Goal: Task Accomplishment & Management: Use online tool/utility

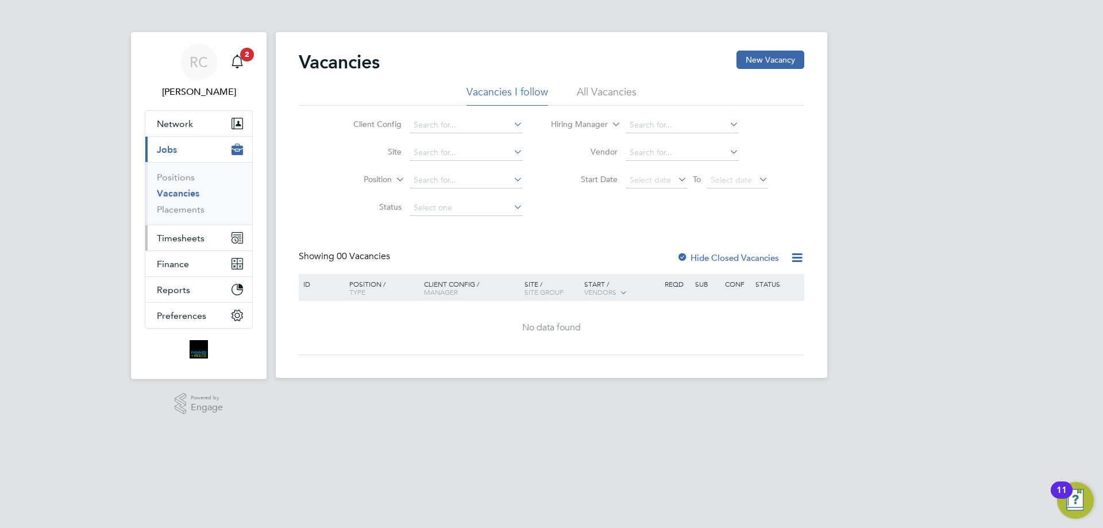
click at [182, 242] on span "Timesheets" at bounding box center [181, 238] width 48 height 11
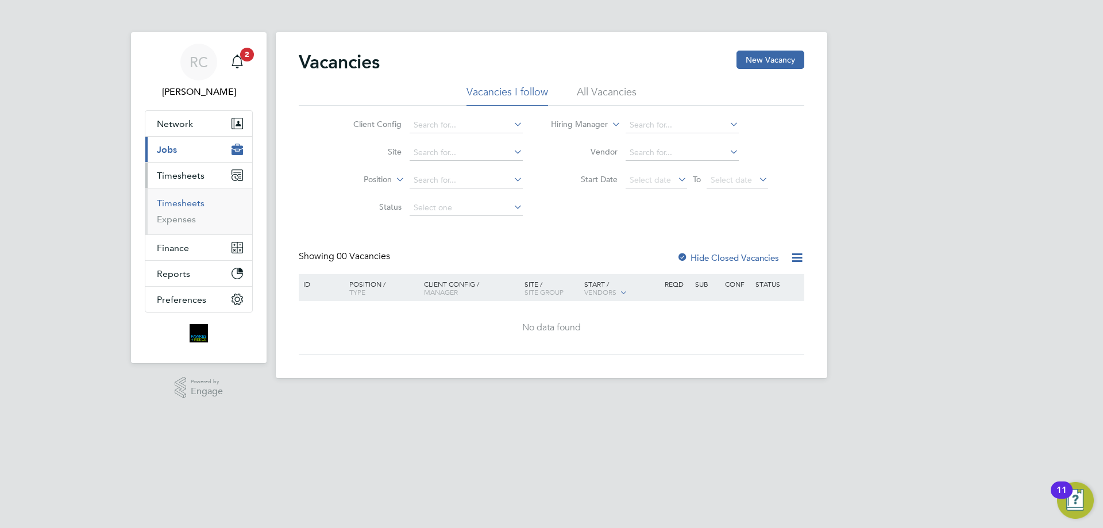
click at [182, 202] on link "Timesheets" at bounding box center [181, 203] width 48 height 11
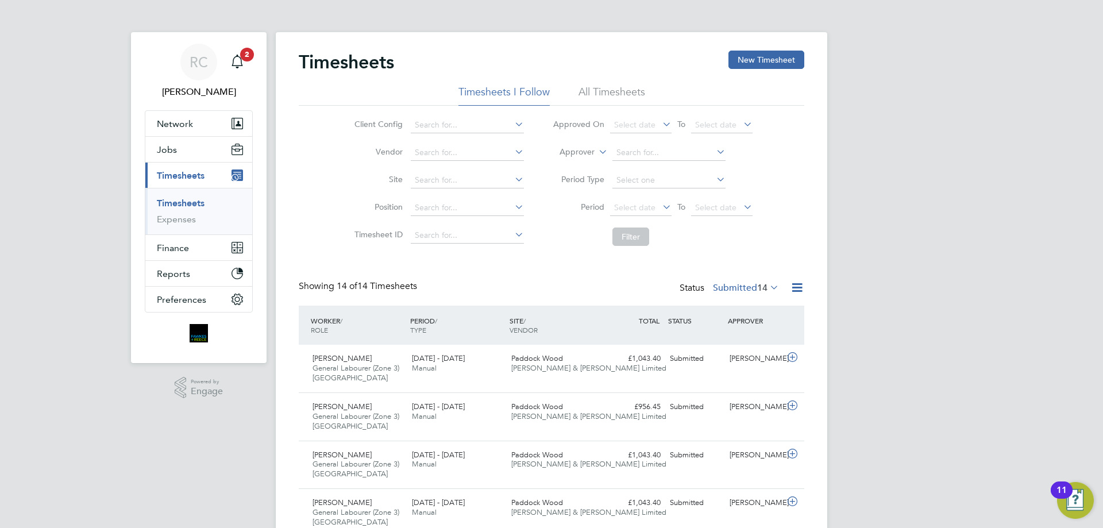
click at [613, 90] on li "All Timesheets" at bounding box center [612, 95] width 67 height 21
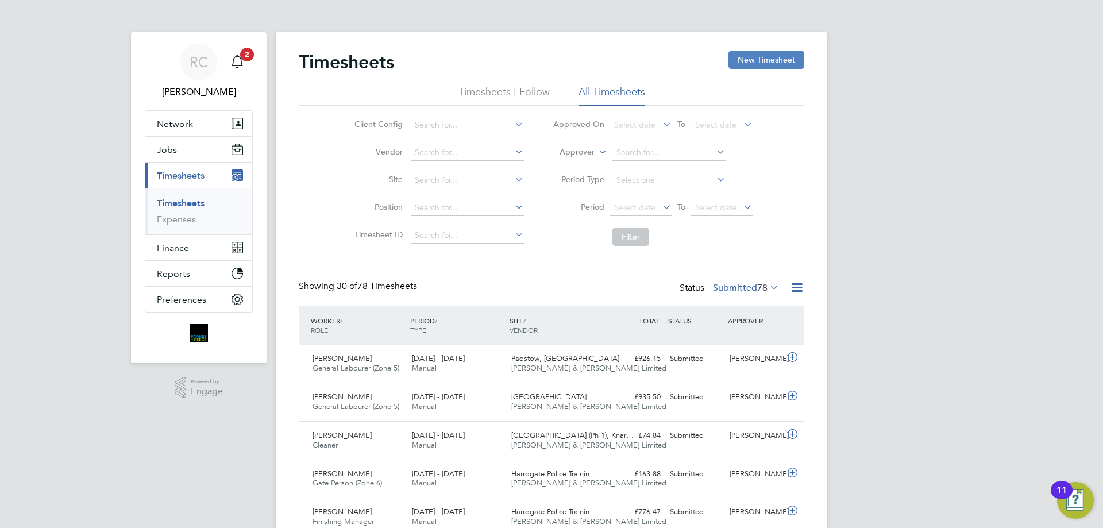
click at [763, 57] on button "New Timesheet" at bounding box center [766, 60] width 76 height 18
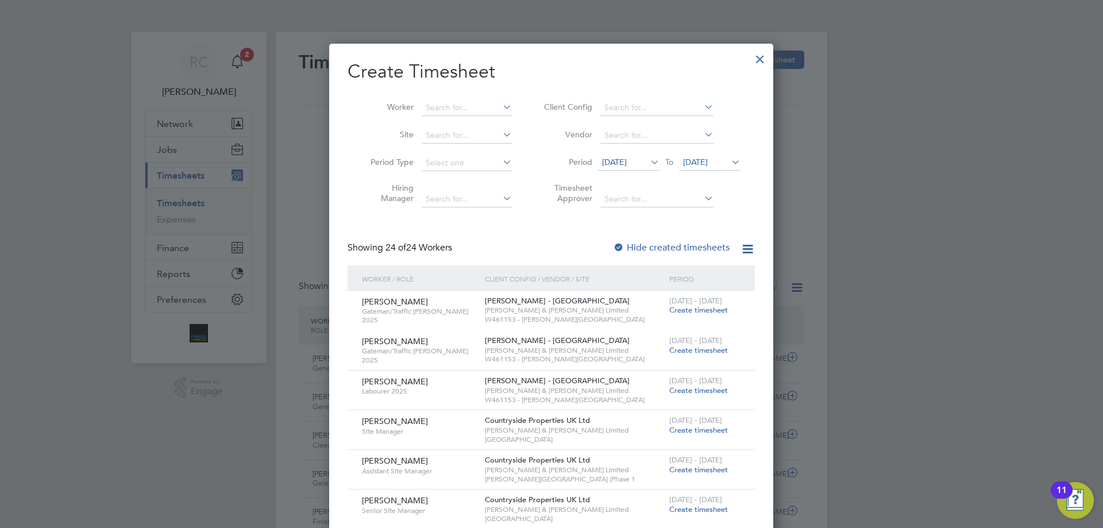
click at [704, 165] on span "[DATE]" at bounding box center [695, 162] width 25 height 10
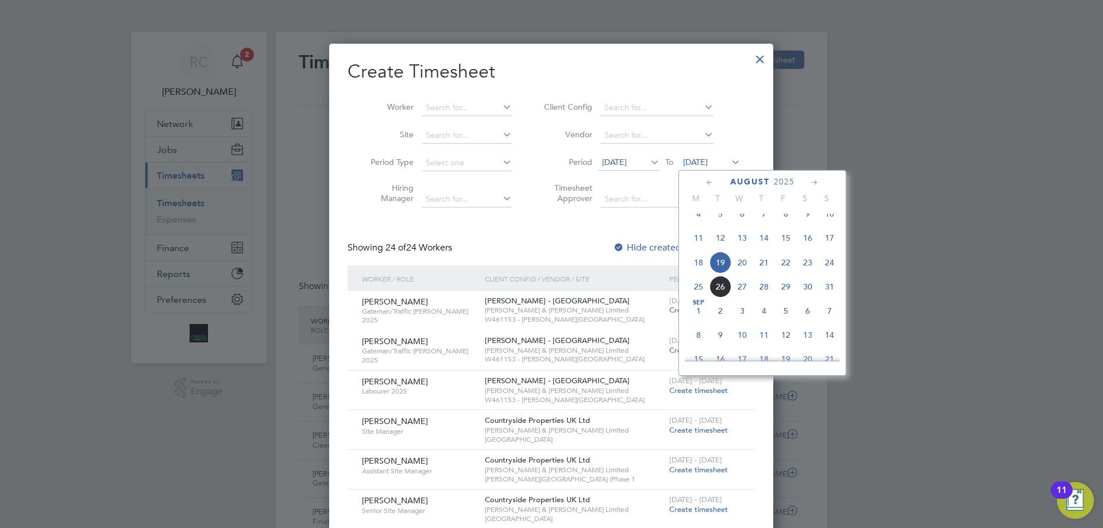
click at [837, 273] on span "24" at bounding box center [830, 263] width 22 height 22
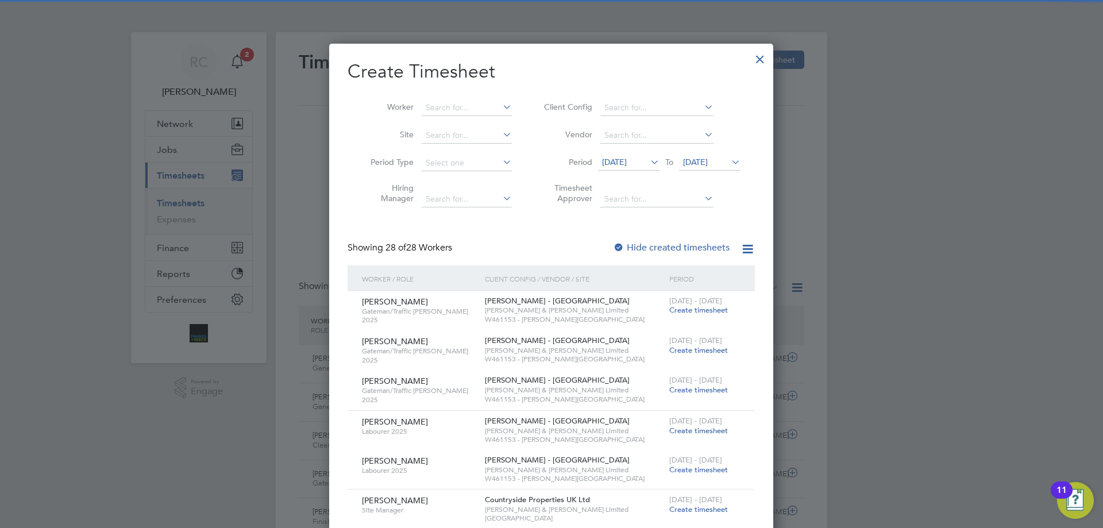
click at [620, 244] on div at bounding box center [618, 247] width 11 height 11
click at [452, 105] on input at bounding box center [467, 108] width 90 height 16
click at [469, 117] on li "Giris h Faugoo" at bounding box center [466, 123] width 91 height 16
type input "[PERSON_NAME]"
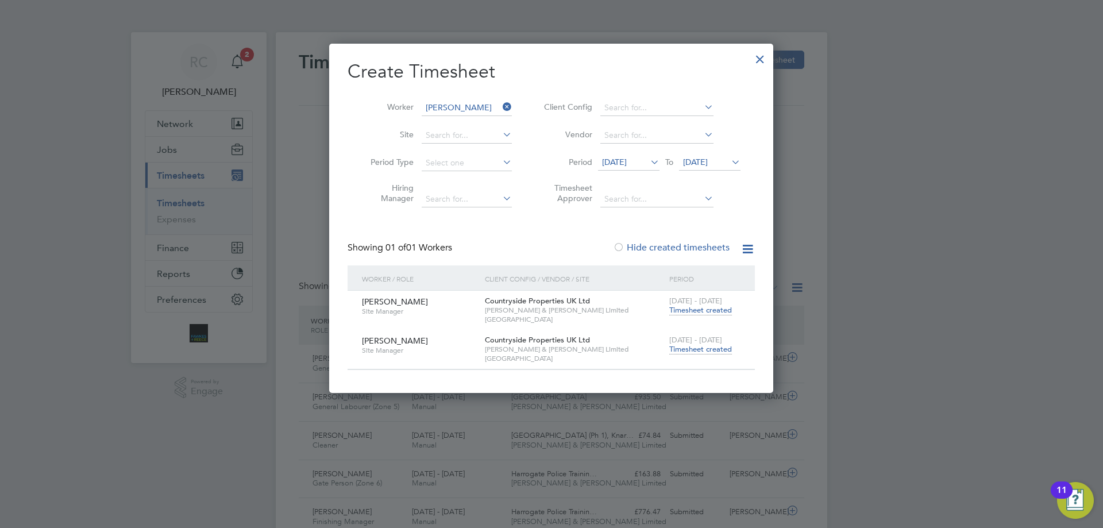
click at [686, 350] on span "Timesheet created" at bounding box center [700, 349] width 63 height 10
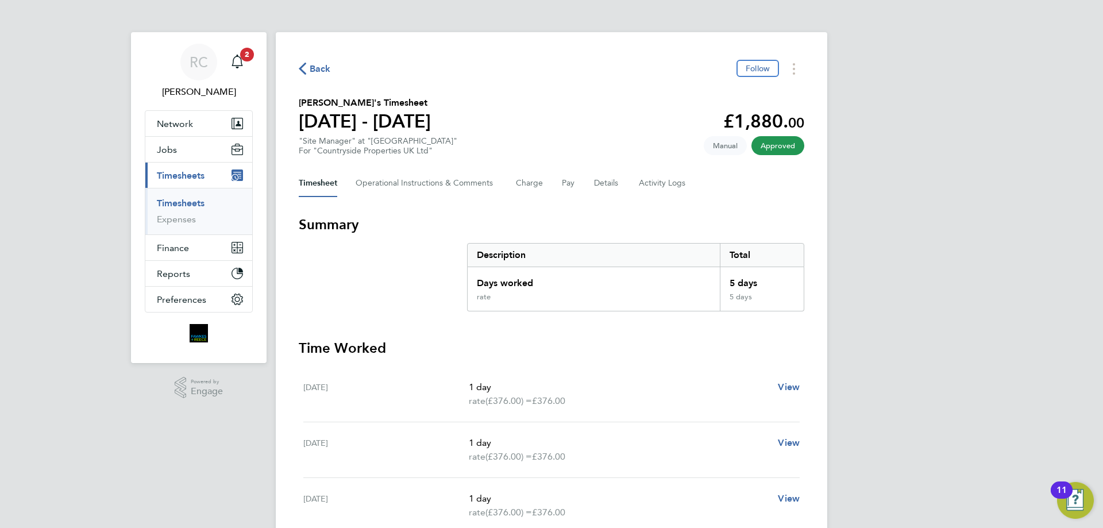
click at [184, 199] on link "Timesheets" at bounding box center [181, 203] width 48 height 11
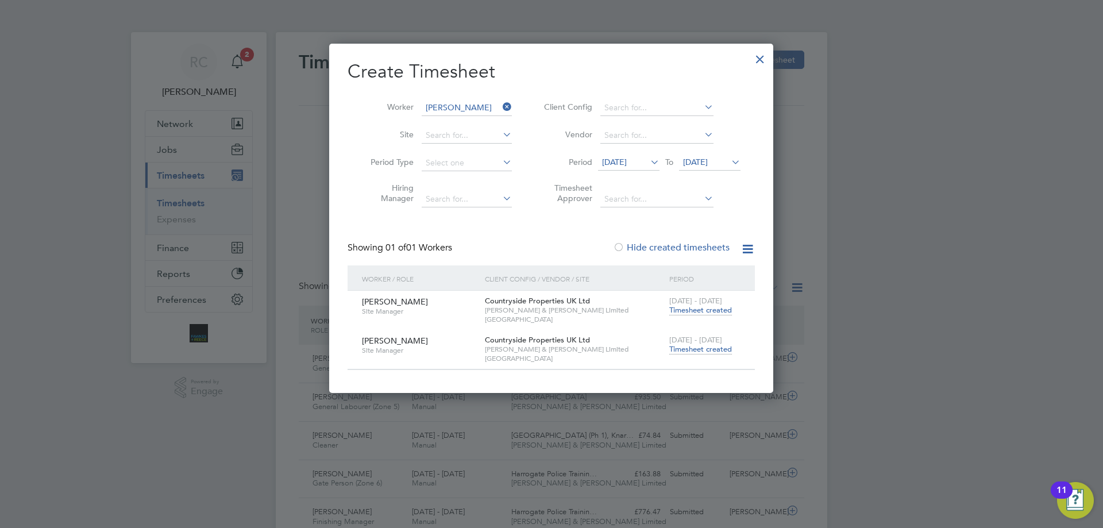
click at [453, 101] on input "[PERSON_NAME]" at bounding box center [467, 108] width 90 height 16
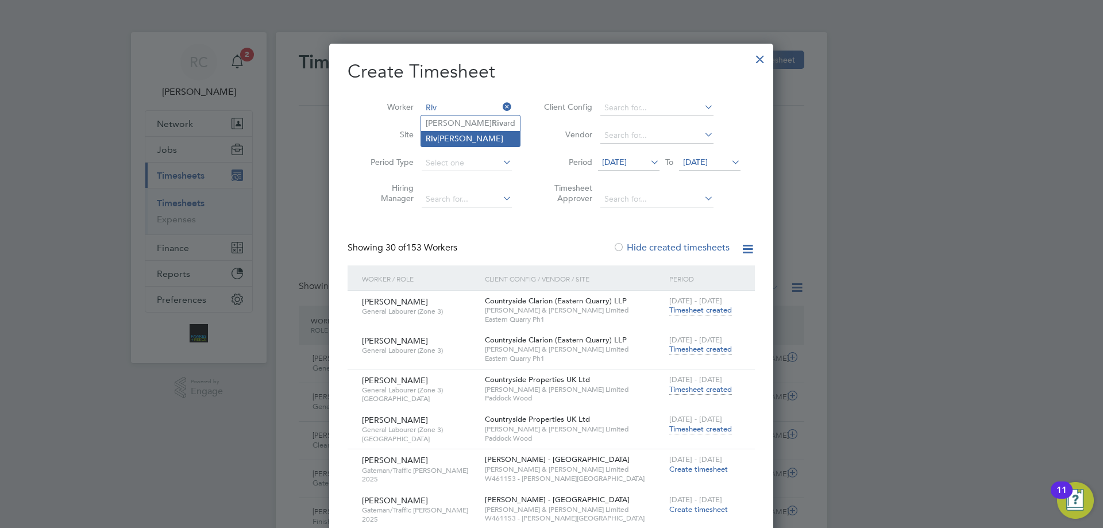
click at [466, 134] on li "[PERSON_NAME]" at bounding box center [470, 139] width 99 height 16
type input "[PERSON_NAME]"
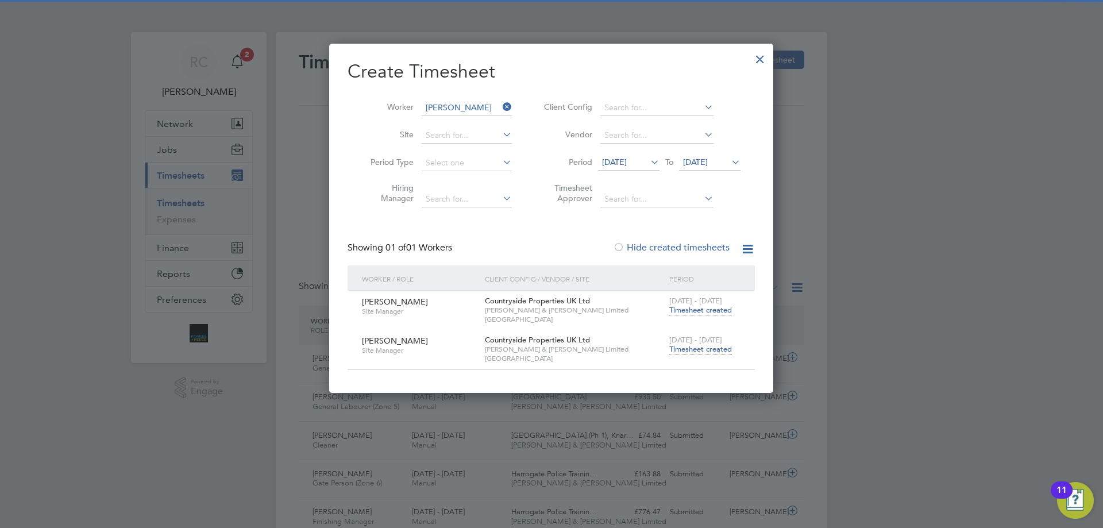
click at [707, 348] on span "Timesheet created" at bounding box center [700, 349] width 63 height 10
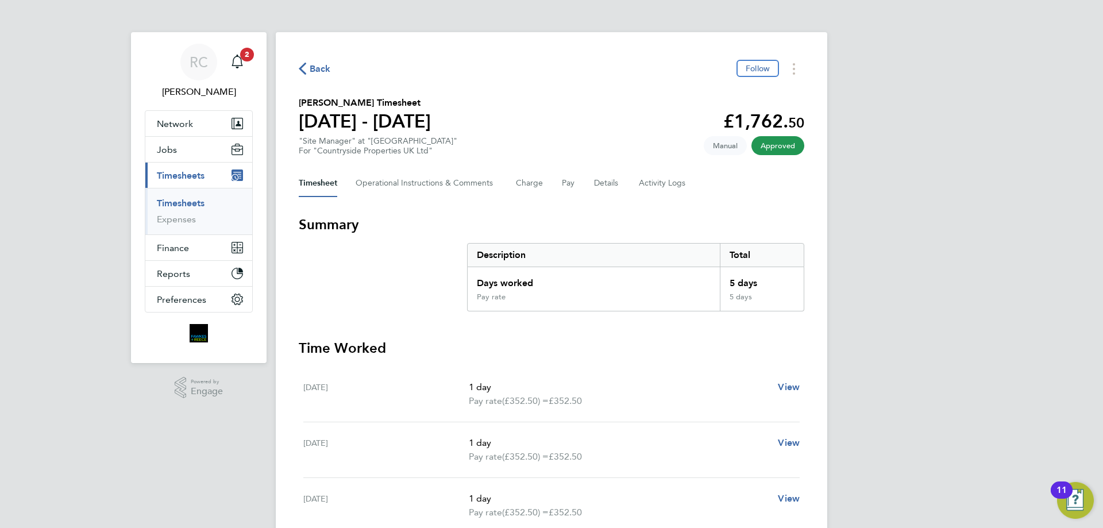
click at [183, 202] on link "Timesheets" at bounding box center [181, 203] width 48 height 11
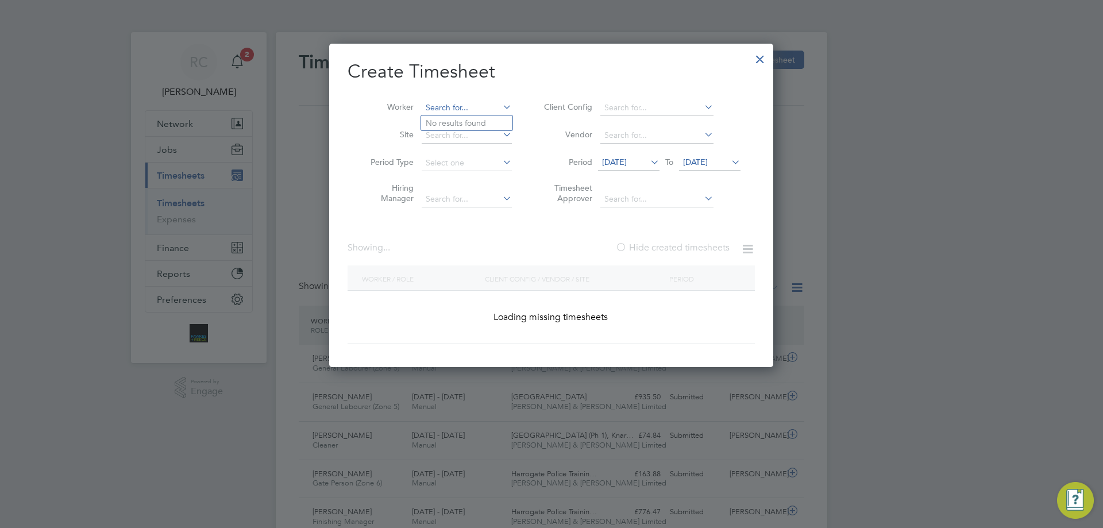
click at [450, 107] on input at bounding box center [467, 108] width 90 height 16
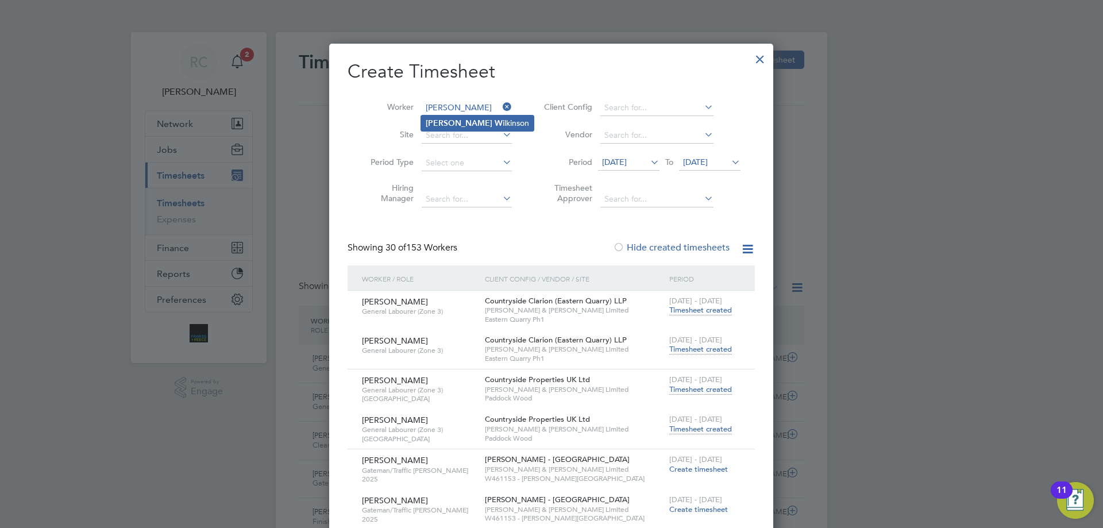
click at [446, 124] on b "[PERSON_NAME]" at bounding box center [459, 123] width 67 height 10
type input "[PERSON_NAME]"
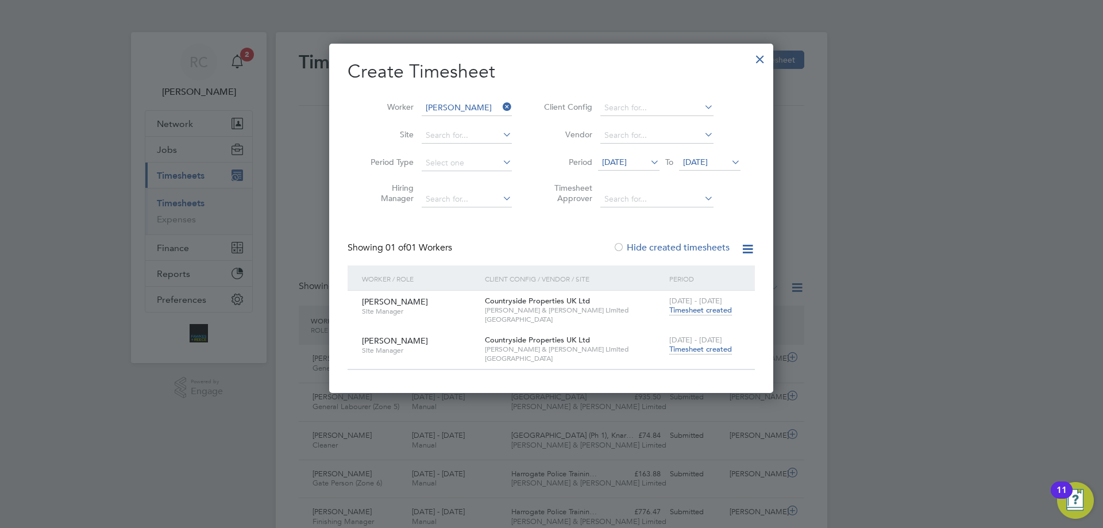
click at [701, 347] on span "Timesheet created" at bounding box center [700, 349] width 63 height 10
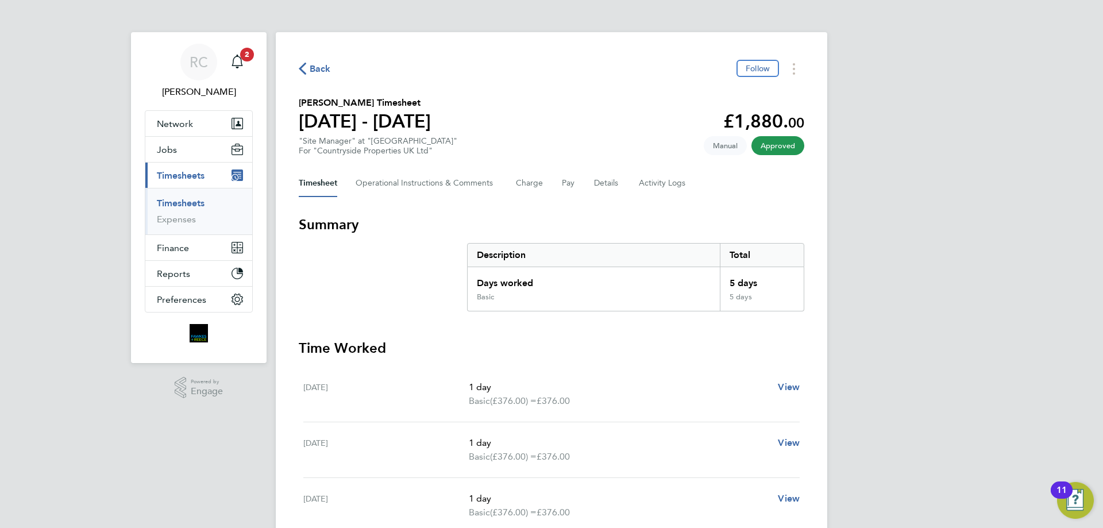
click at [188, 201] on link "Timesheets" at bounding box center [181, 203] width 48 height 11
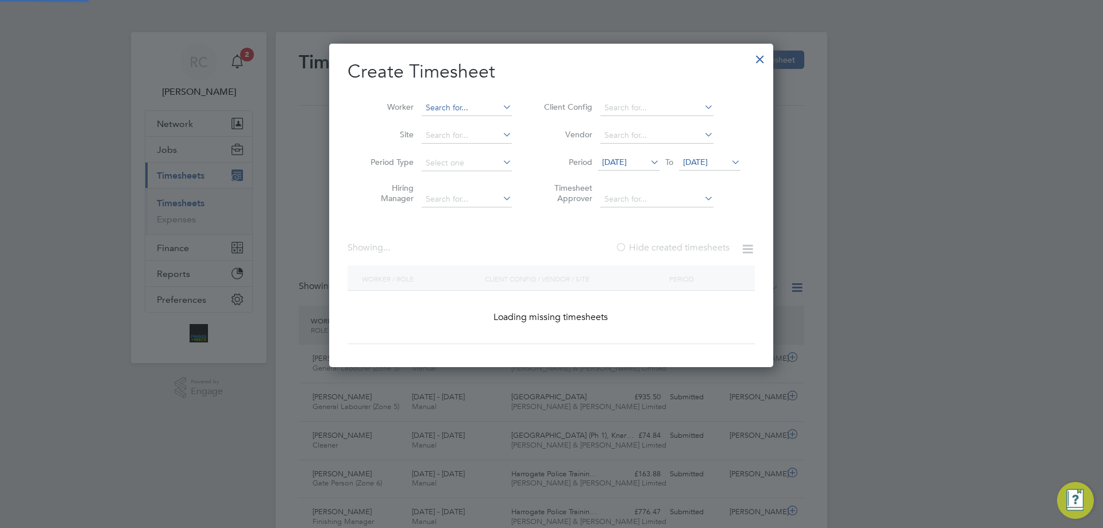
click at [450, 106] on input at bounding box center [467, 108] width 90 height 16
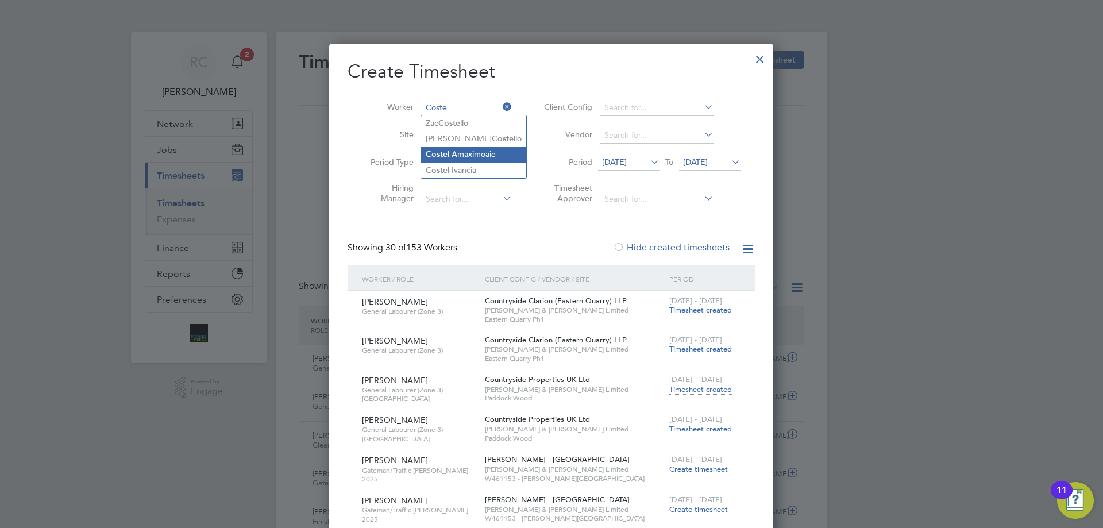
click at [488, 151] on li "Coste l Amaximoaie" at bounding box center [473, 155] width 105 height 16
type input "[PERSON_NAME]"
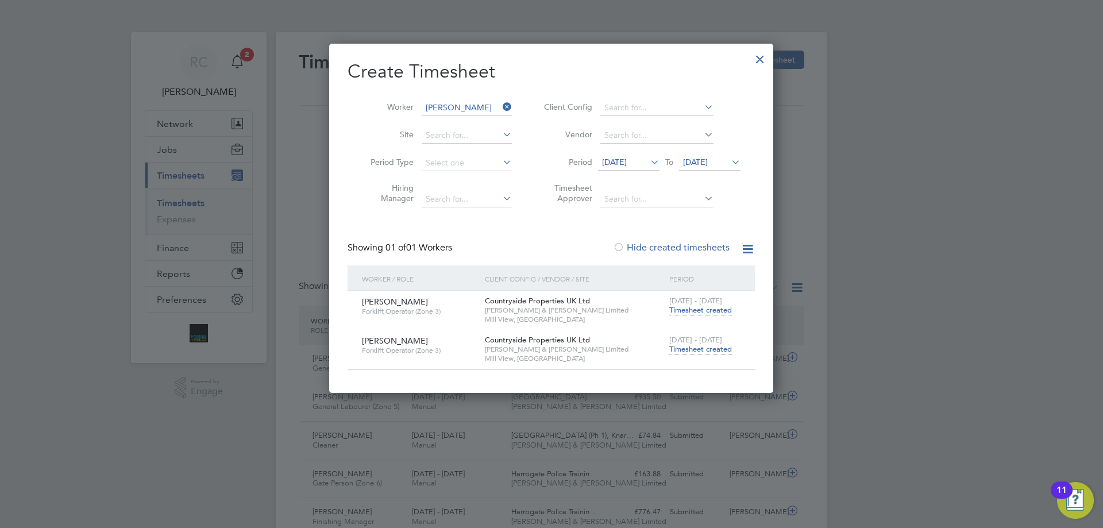
click at [700, 347] on span "Timesheet created" at bounding box center [700, 349] width 63 height 10
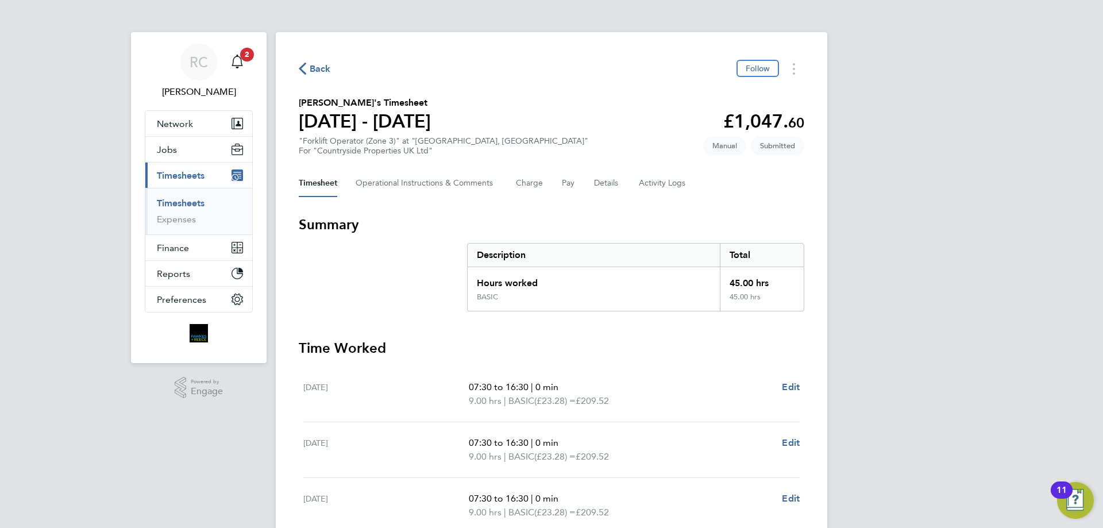
click at [192, 203] on link "Timesheets" at bounding box center [181, 203] width 48 height 11
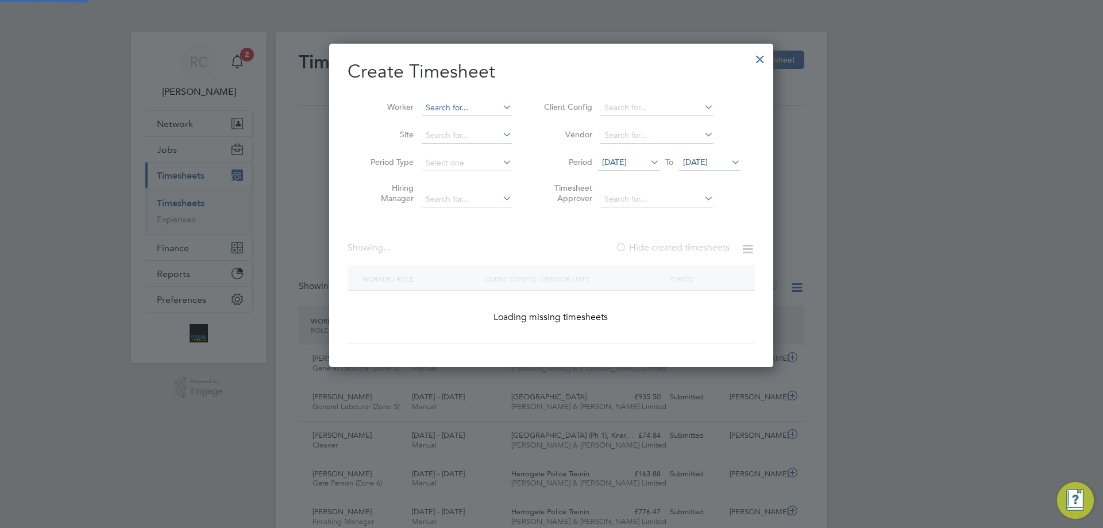
click at [476, 107] on input at bounding box center [467, 108] width 90 height 16
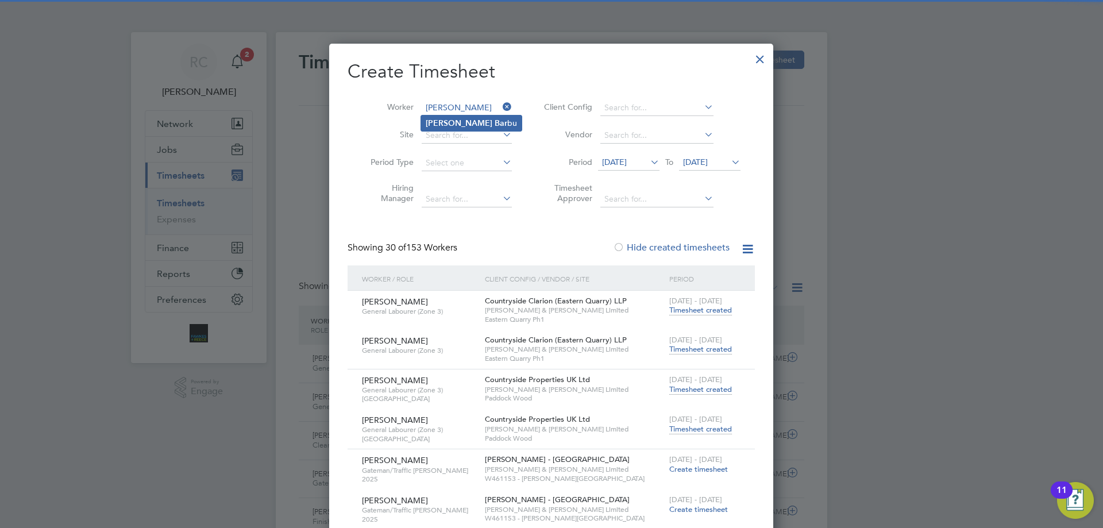
click at [471, 120] on li "[PERSON_NAME] bu" at bounding box center [471, 123] width 101 height 16
type input "[PERSON_NAME]"
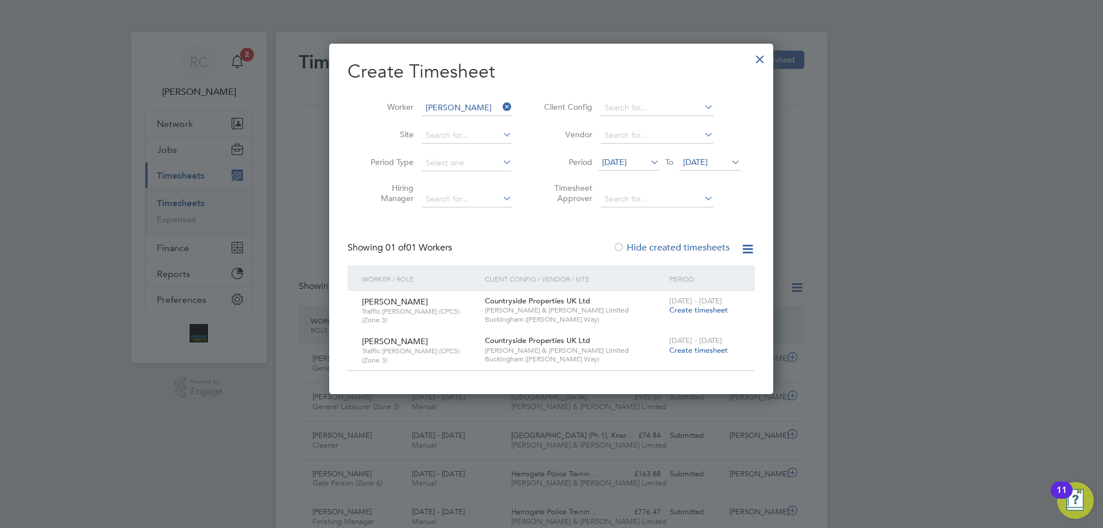
click at [457, 98] on li "Worker [PERSON_NAME]" at bounding box center [437, 108] width 179 height 28
click at [456, 107] on input at bounding box center [467, 108] width 90 height 16
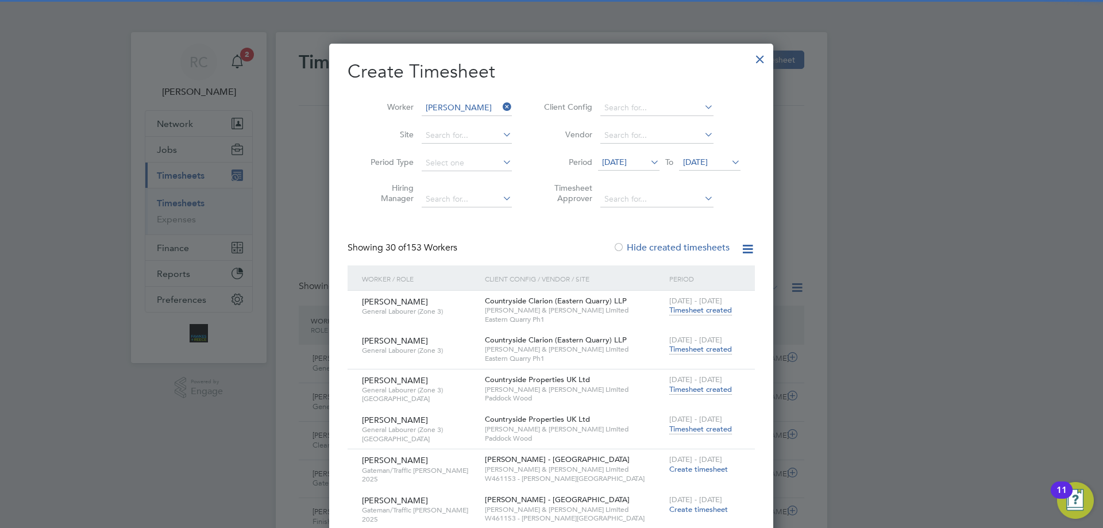
click at [495, 119] on b "Bau" at bounding box center [502, 123] width 14 height 10
type input "[PERSON_NAME]"
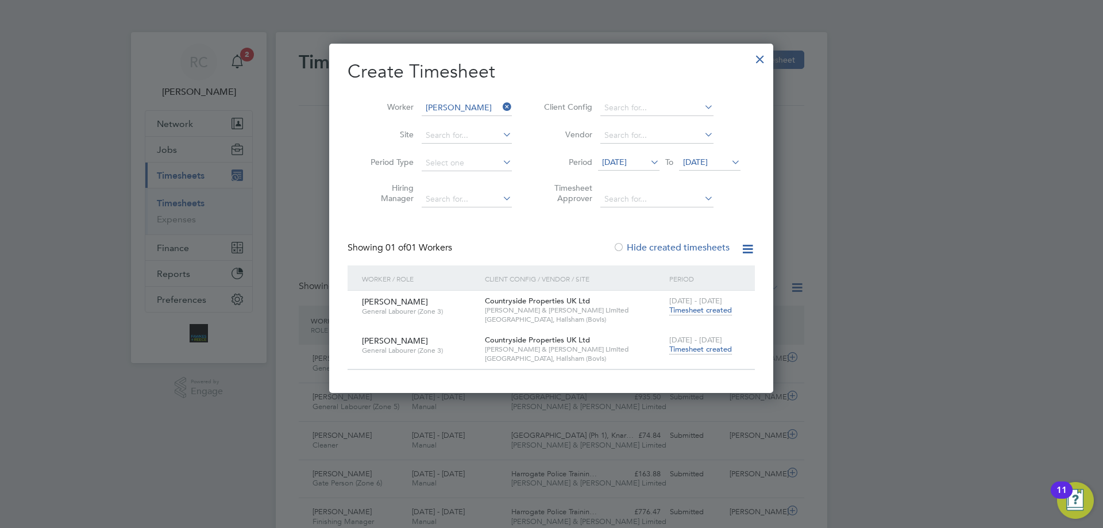
click at [708, 348] on span "Timesheet created" at bounding box center [700, 349] width 63 height 10
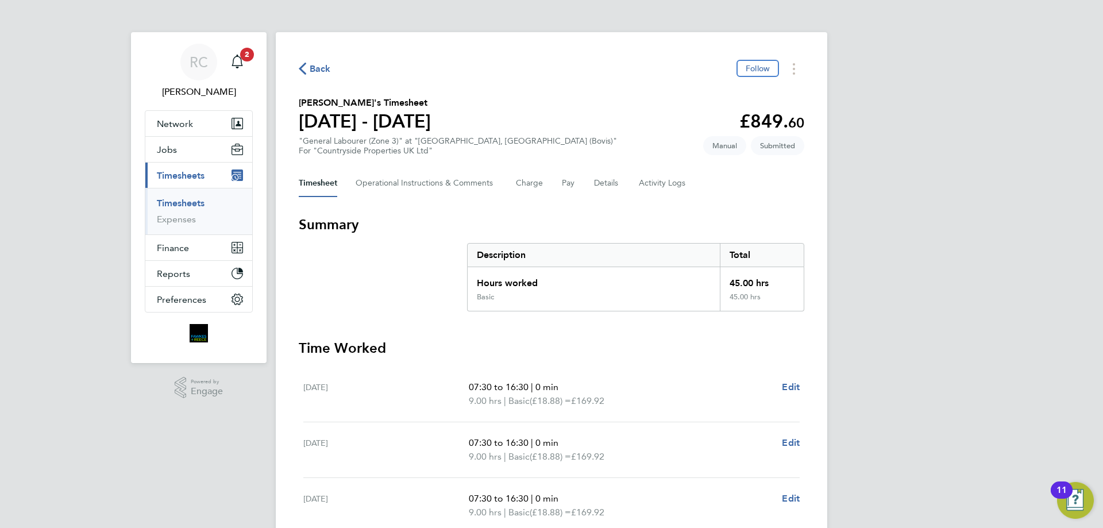
click at [198, 199] on link "Timesheets" at bounding box center [181, 203] width 48 height 11
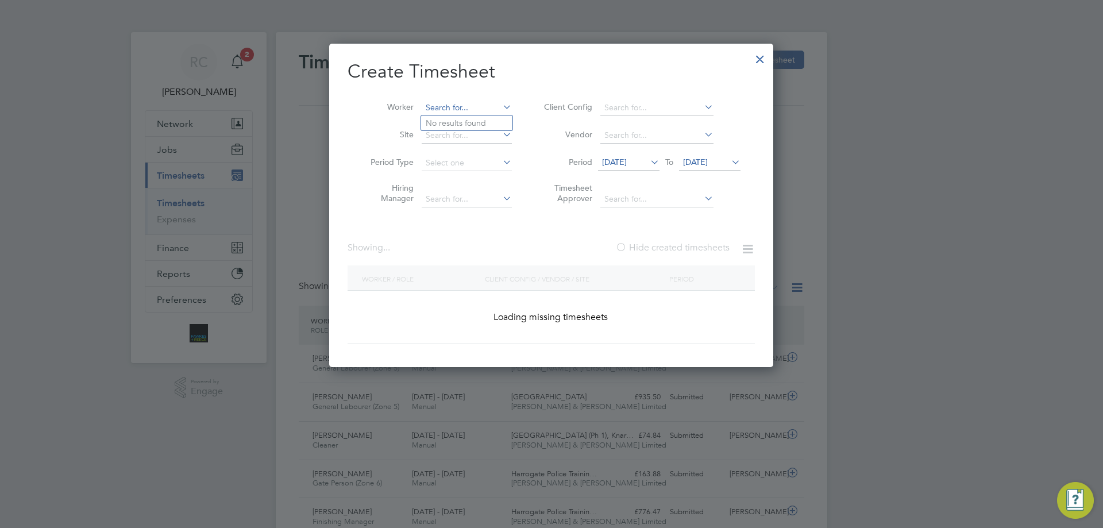
click at [472, 107] on input at bounding box center [467, 108] width 90 height 16
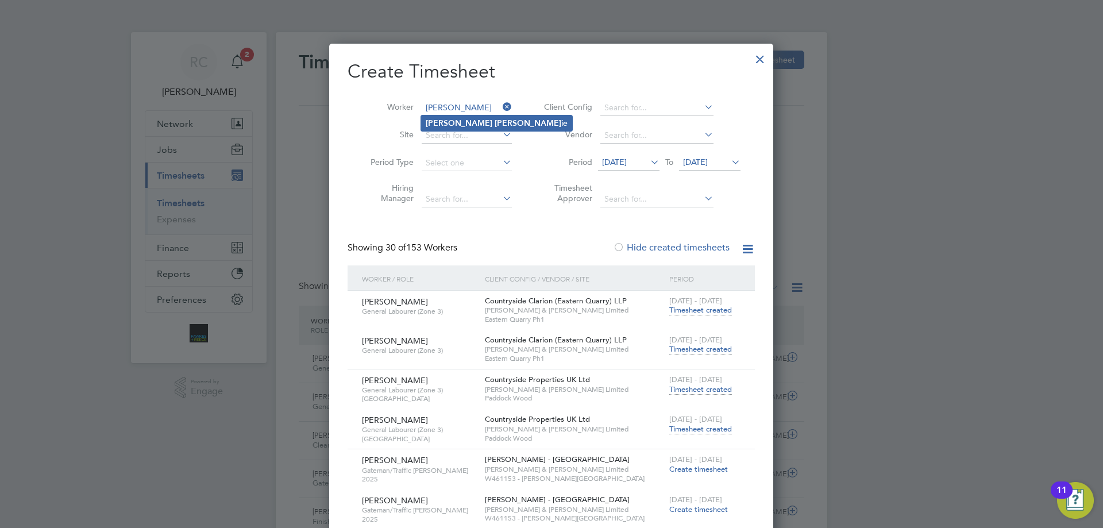
click at [495, 120] on b "[PERSON_NAME]" at bounding box center [528, 123] width 67 height 10
type input "[PERSON_NAME]"
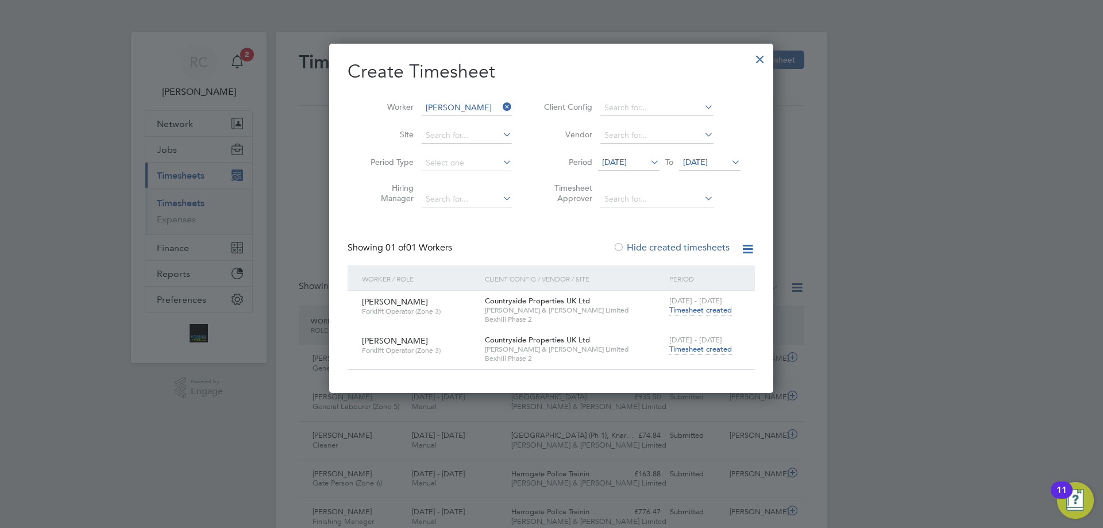
click at [704, 350] on span "Timesheet created" at bounding box center [700, 349] width 63 height 10
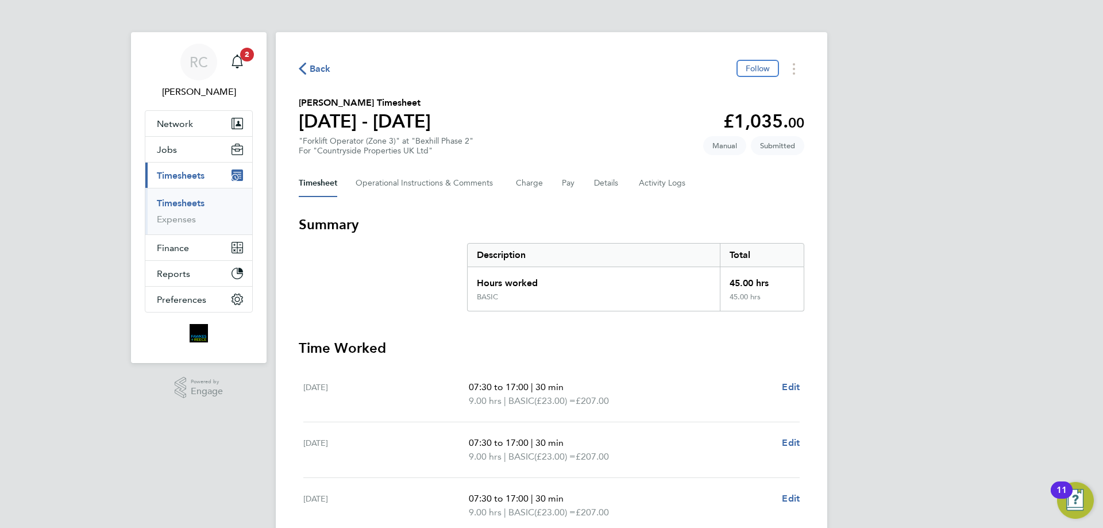
click at [196, 203] on link "Timesheets" at bounding box center [181, 203] width 48 height 11
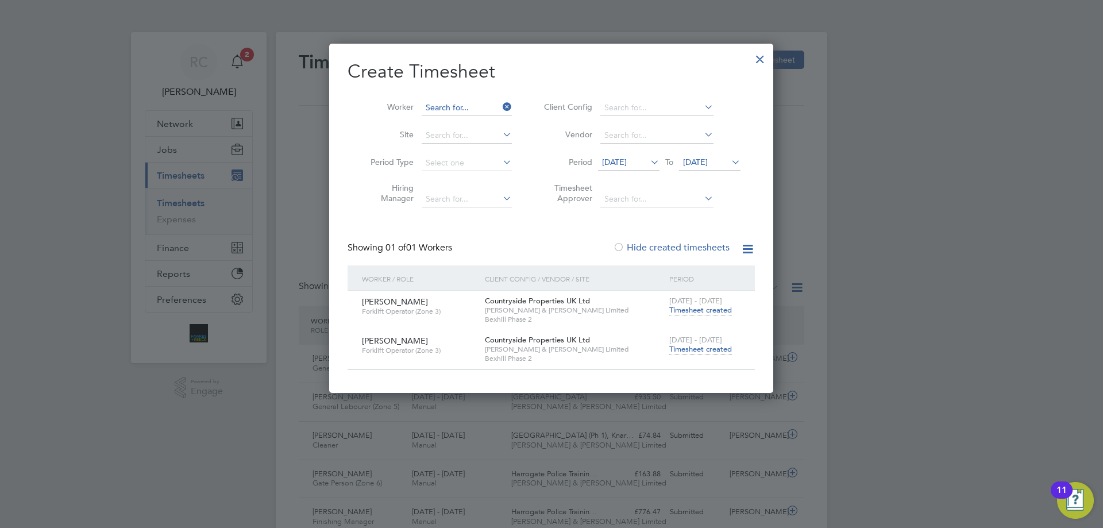
click at [462, 103] on input at bounding box center [467, 108] width 90 height 16
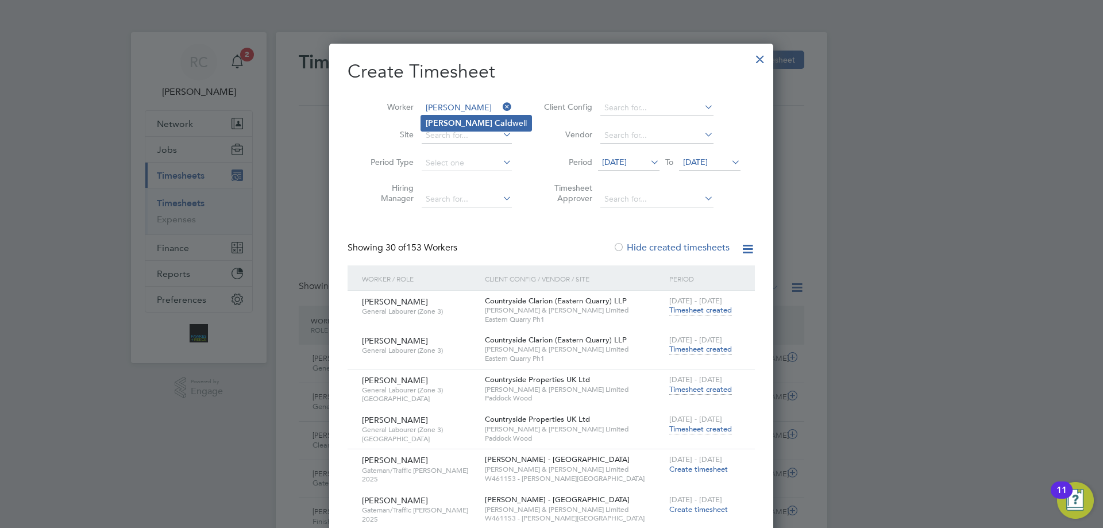
click at [459, 120] on li "[PERSON_NAME] well" at bounding box center [476, 123] width 110 height 16
type input "[PERSON_NAME]"
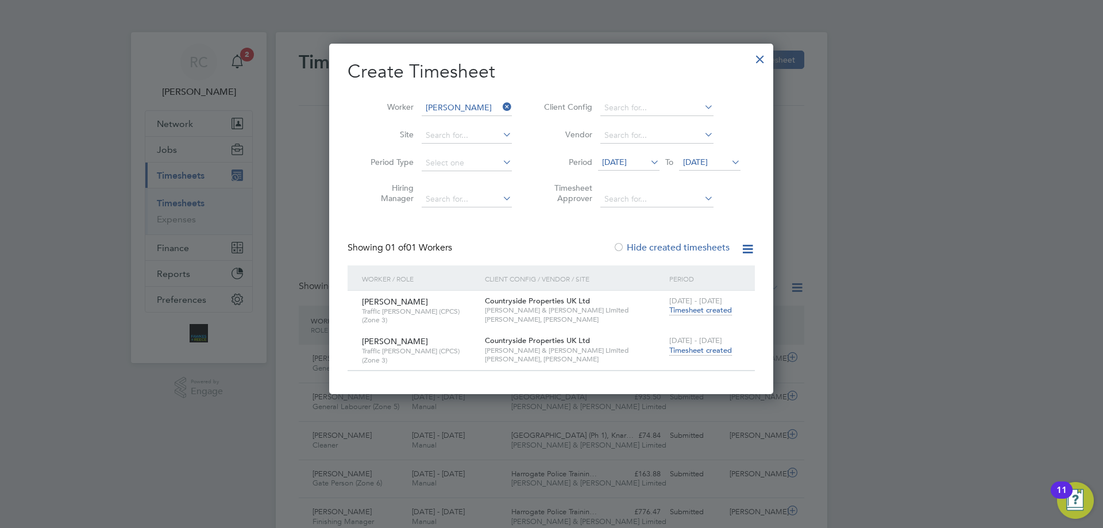
click at [705, 346] on span "Timesheet created" at bounding box center [700, 350] width 63 height 10
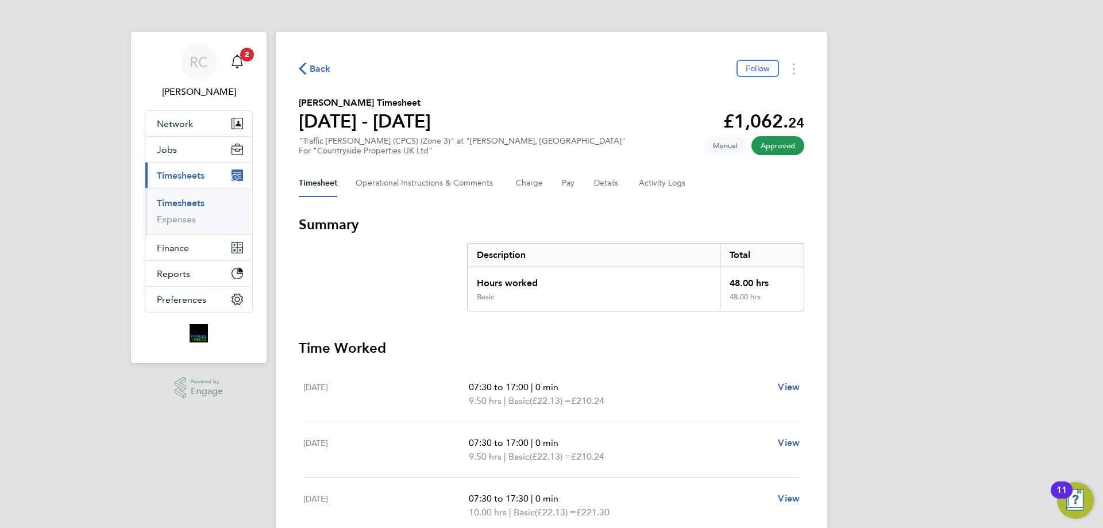
click at [196, 198] on link "Timesheets" at bounding box center [181, 203] width 48 height 11
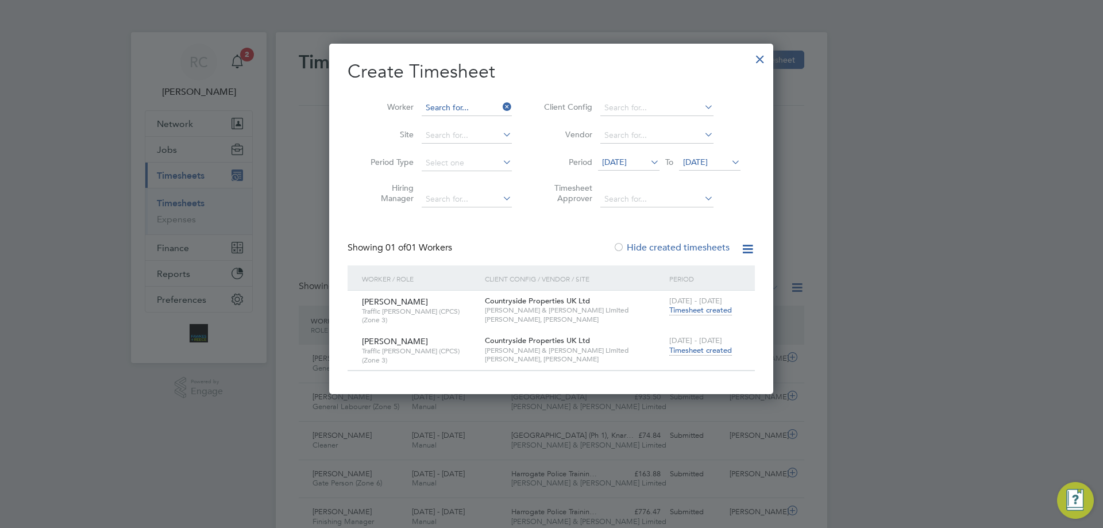
click at [457, 106] on input at bounding box center [467, 108] width 90 height 16
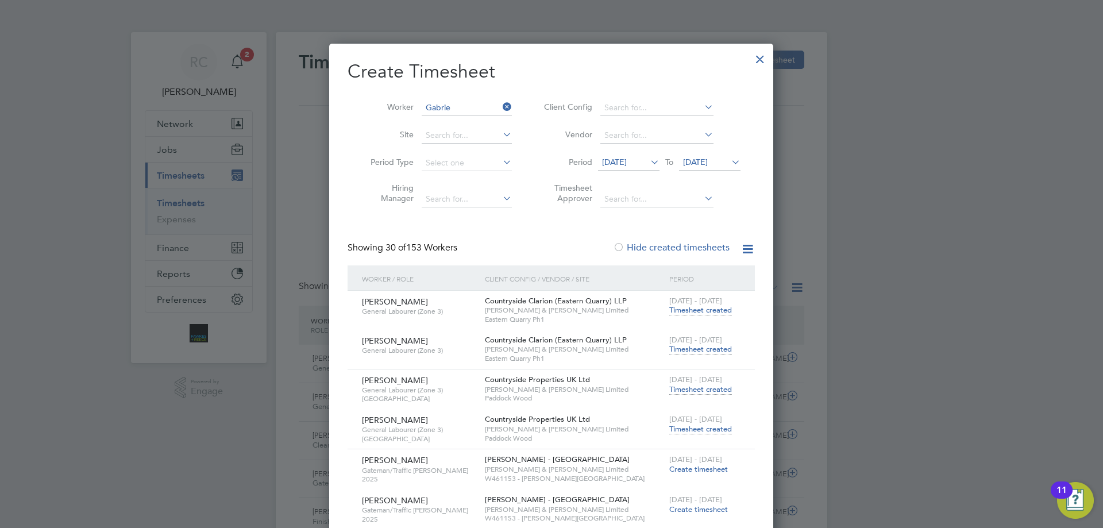
click at [485, 165] on li "Gabrie l [PERSON_NAME]" at bounding box center [489, 171] width 137 height 16
type input "[PERSON_NAME]"
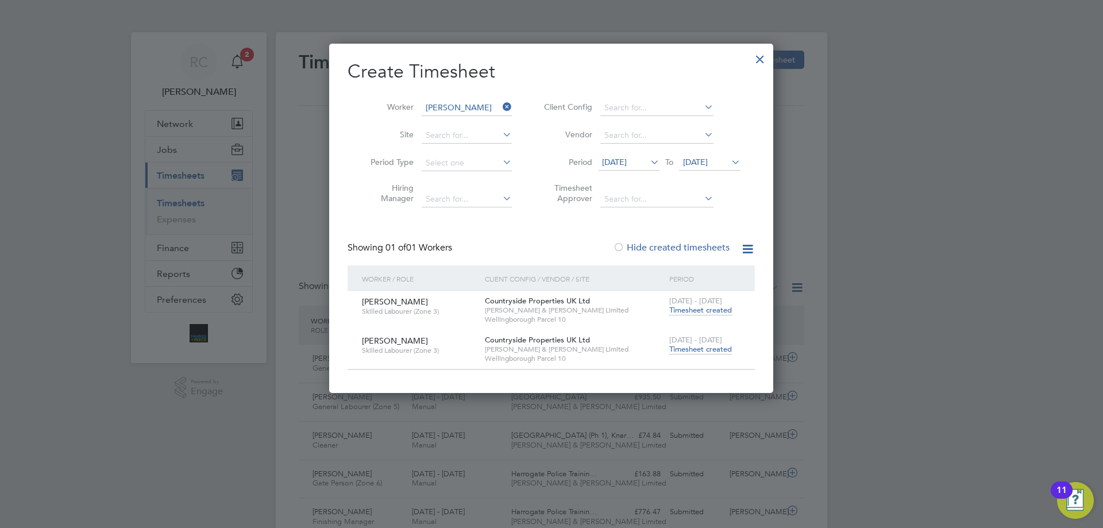
click at [703, 349] on span "Timesheet created" at bounding box center [700, 349] width 63 height 10
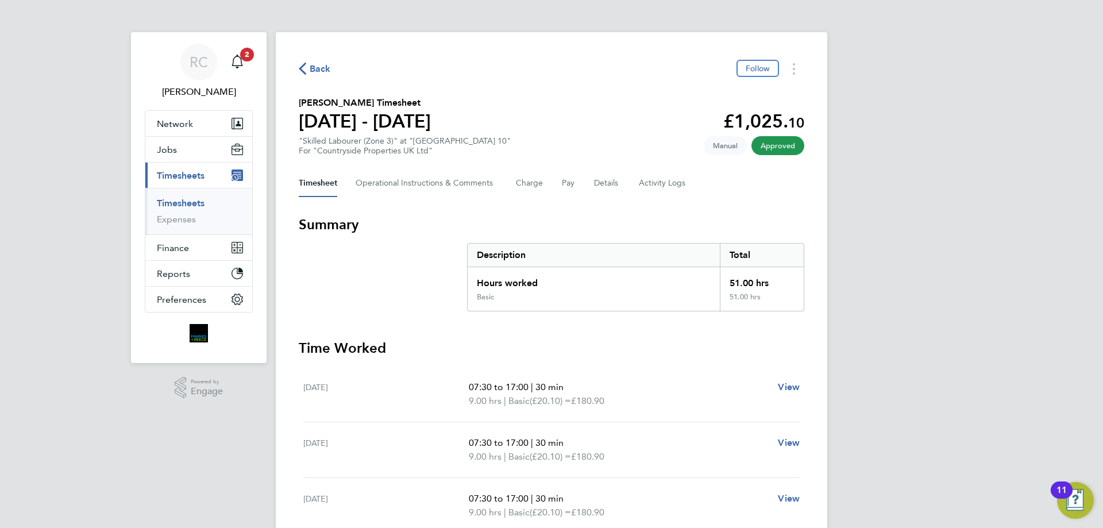
click at [186, 199] on link "Timesheets" at bounding box center [181, 203] width 48 height 11
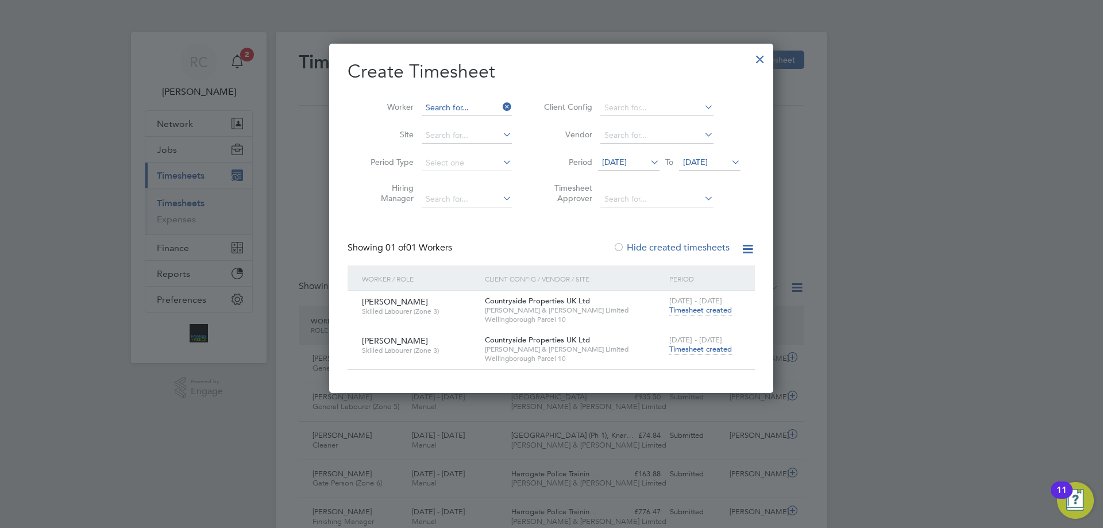
click at [467, 105] on input at bounding box center [467, 108] width 90 height 16
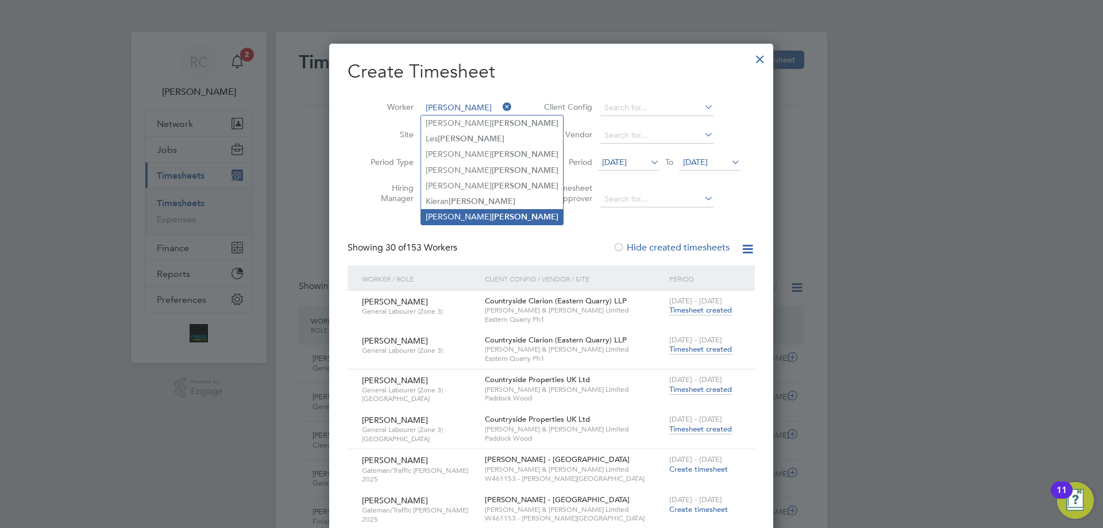
click at [492, 212] on b "[PERSON_NAME]" at bounding box center [525, 217] width 67 height 10
type input "[PERSON_NAME]"
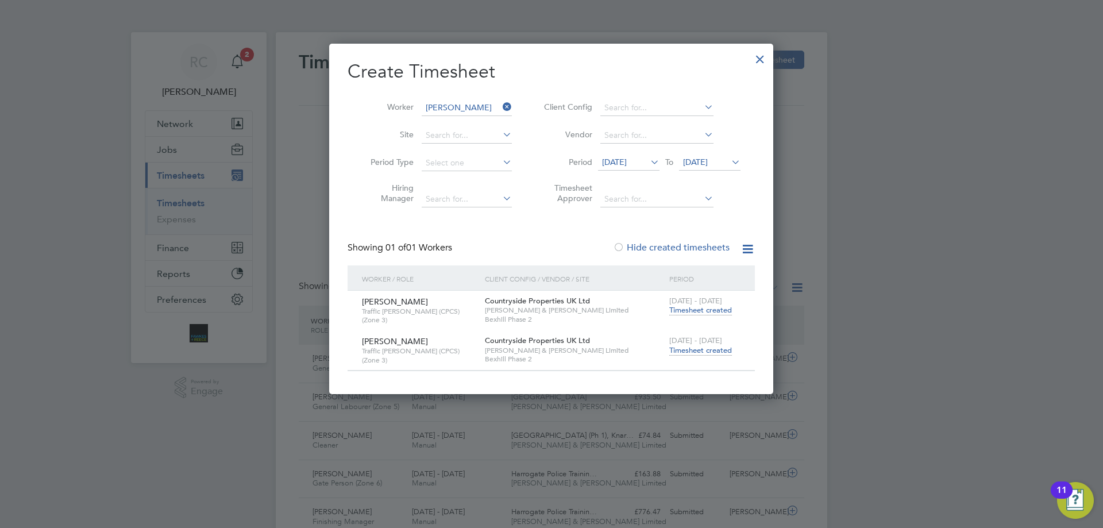
click at [706, 352] on span "Timesheet created" at bounding box center [700, 350] width 63 height 10
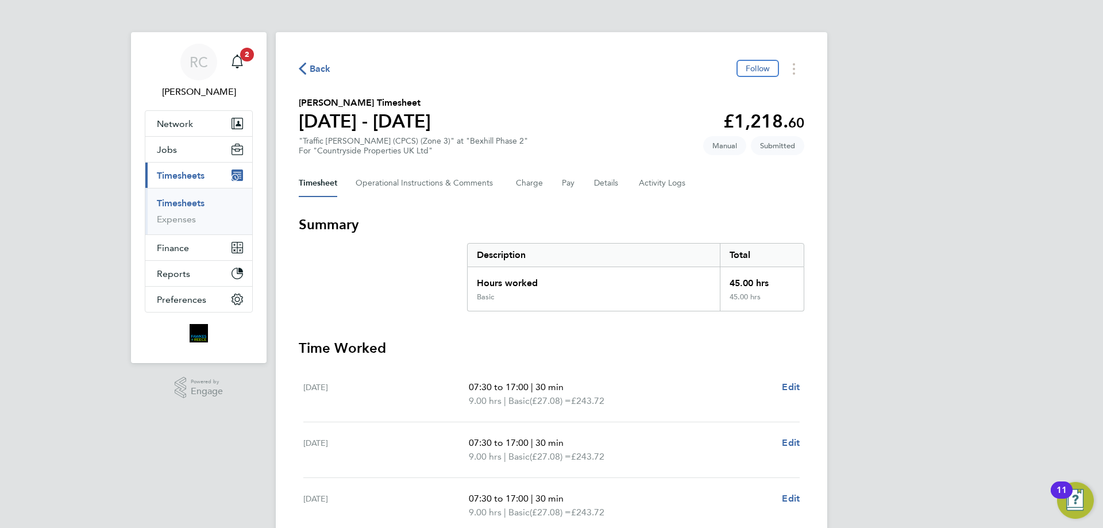
click at [198, 204] on link "Timesheets" at bounding box center [181, 203] width 48 height 11
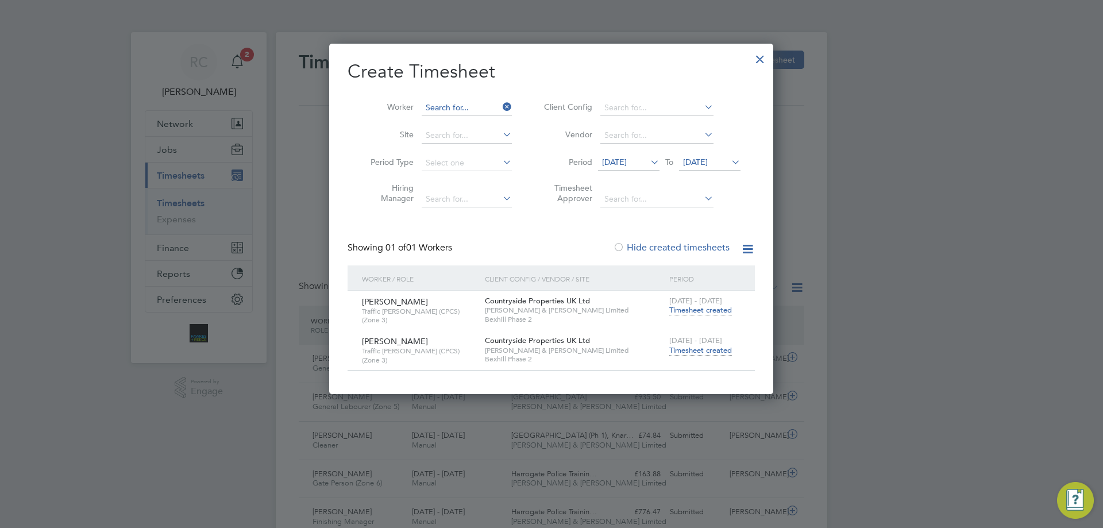
click at [456, 103] on input at bounding box center [467, 108] width 90 height 16
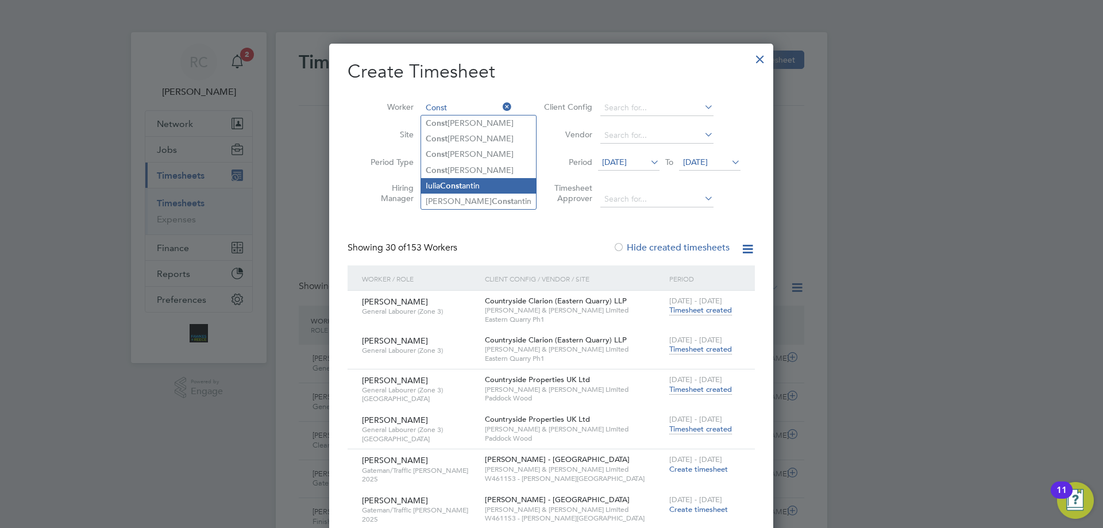
click at [462, 183] on b "Const" at bounding box center [451, 186] width 22 height 10
type input "[PERSON_NAME]"
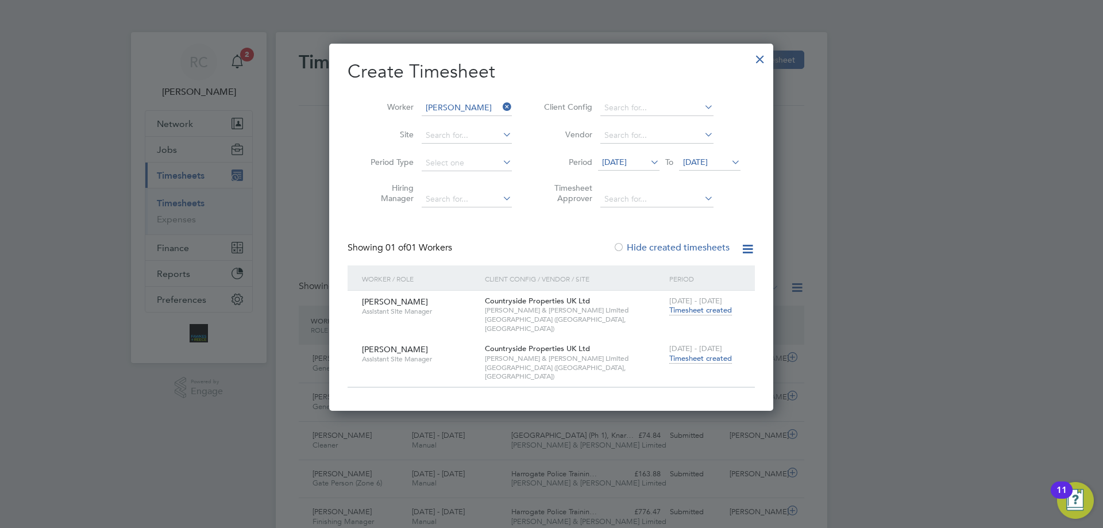
click at [687, 353] on span "Timesheet created" at bounding box center [700, 358] width 63 height 10
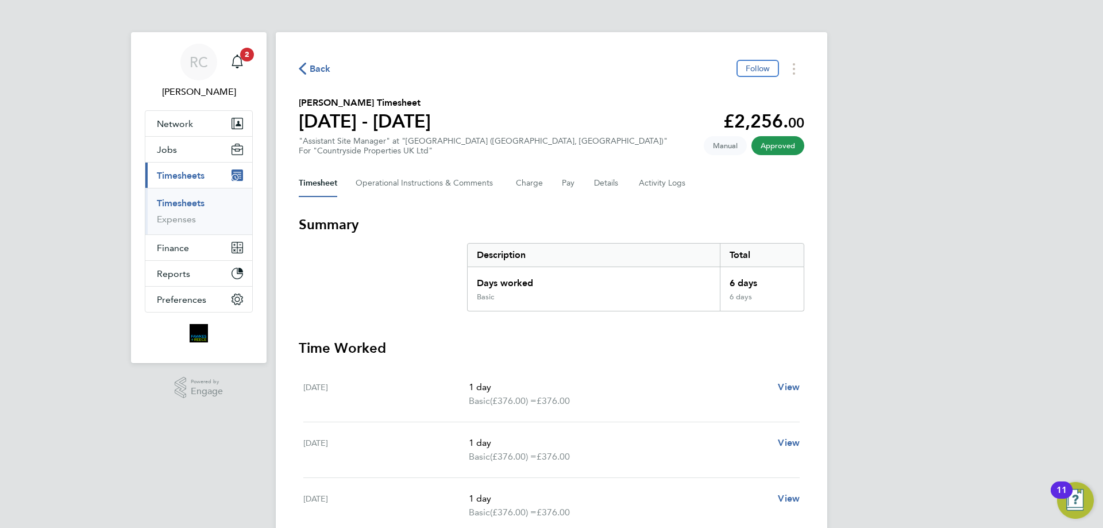
click at [179, 201] on link "Timesheets" at bounding box center [181, 203] width 48 height 11
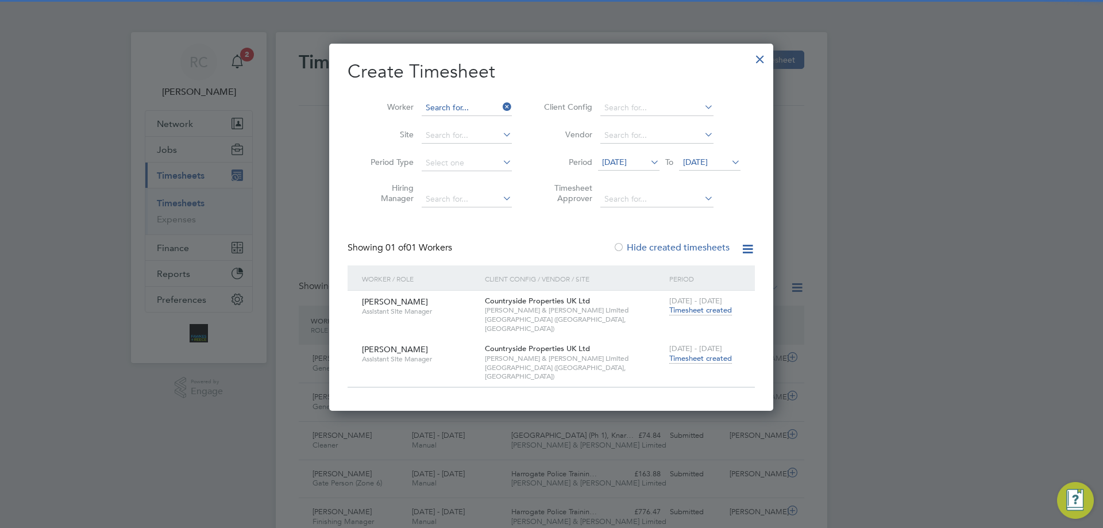
click at [458, 103] on input at bounding box center [467, 108] width 90 height 16
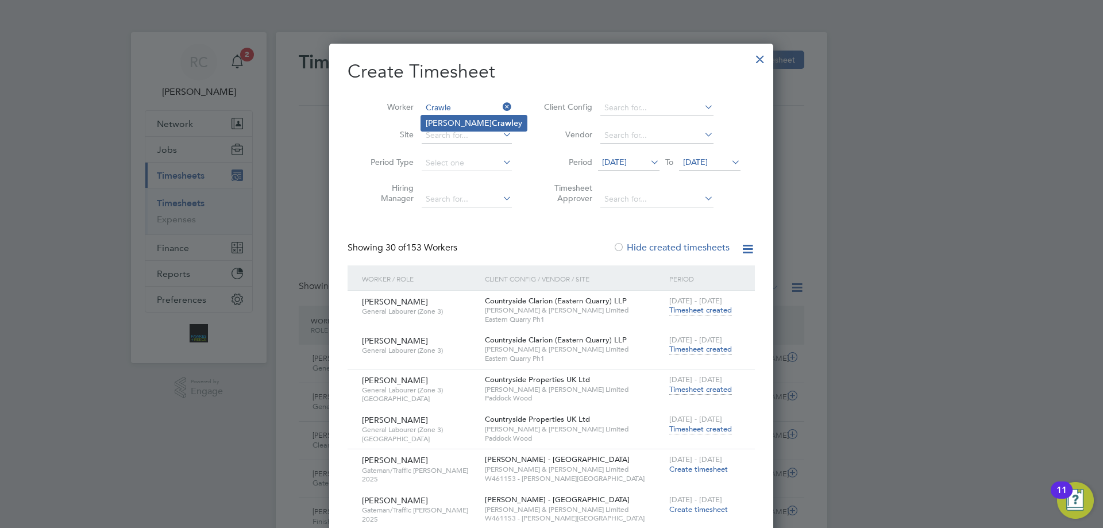
click at [492, 118] on b "Crawle" at bounding box center [505, 123] width 26 height 10
type input "[PERSON_NAME]"
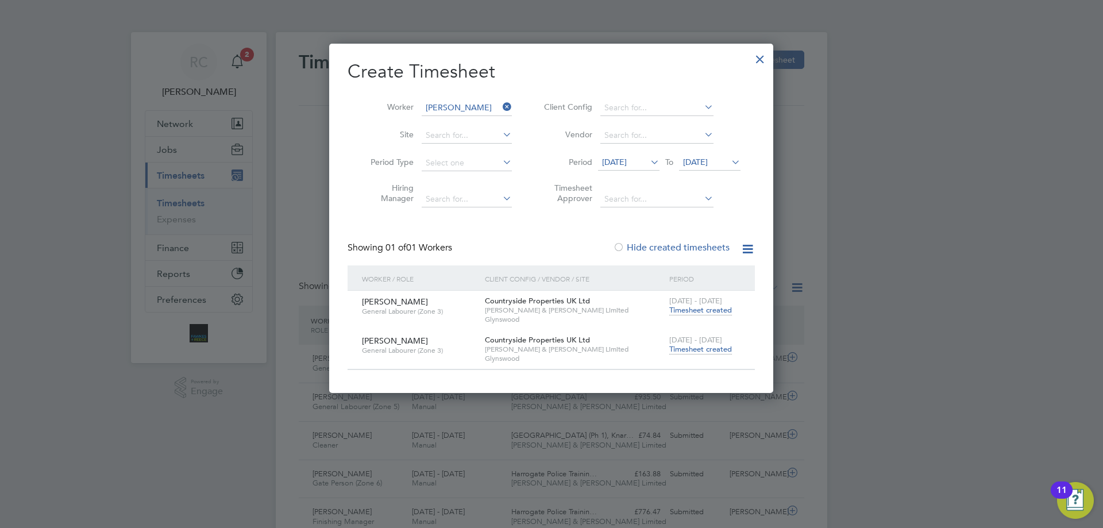
click at [714, 345] on span "Timesheet created" at bounding box center [700, 349] width 63 height 10
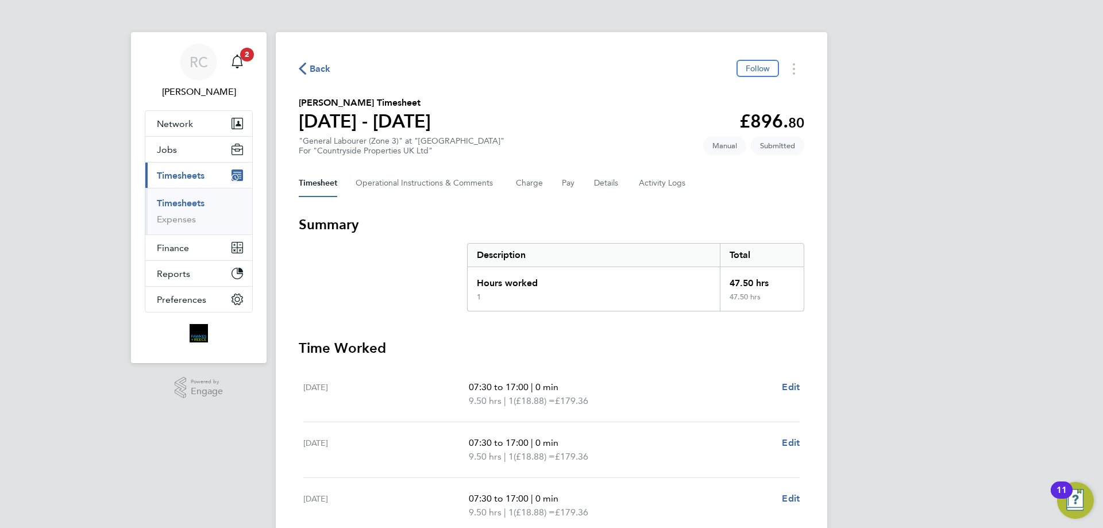
click at [179, 202] on link "Timesheets" at bounding box center [181, 203] width 48 height 11
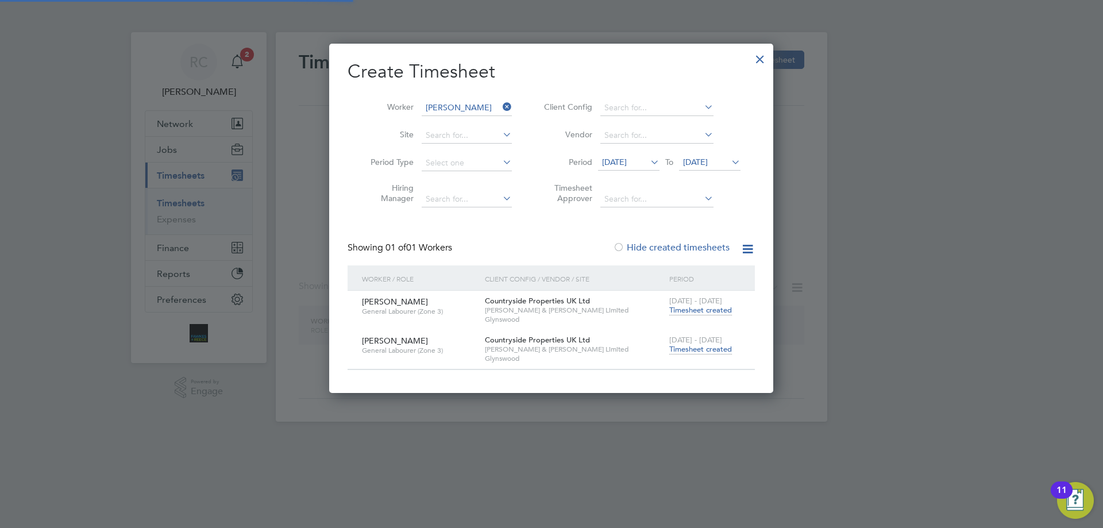
click at [458, 101] on input "[PERSON_NAME]" at bounding box center [467, 108] width 90 height 16
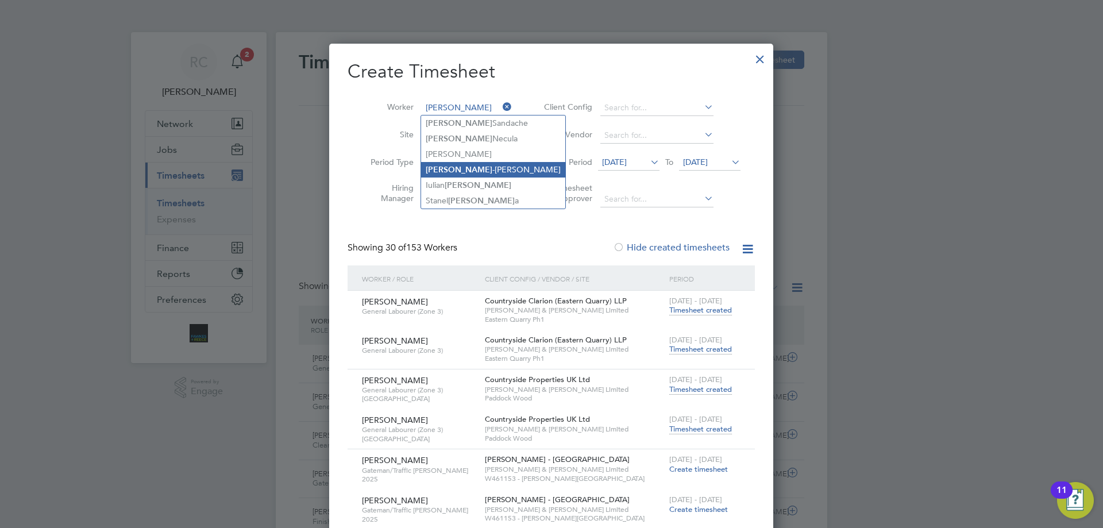
click at [464, 166] on li "[PERSON_NAME] -[PERSON_NAME]" at bounding box center [493, 170] width 144 height 16
type input "[PERSON_NAME]-[PERSON_NAME]"
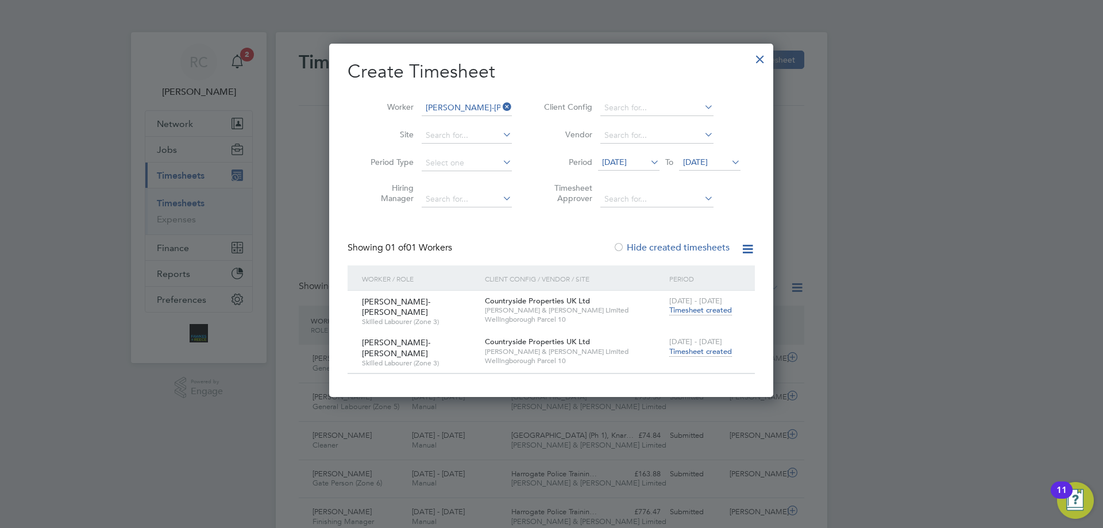
click at [718, 350] on span "Timesheet created" at bounding box center [700, 351] width 63 height 10
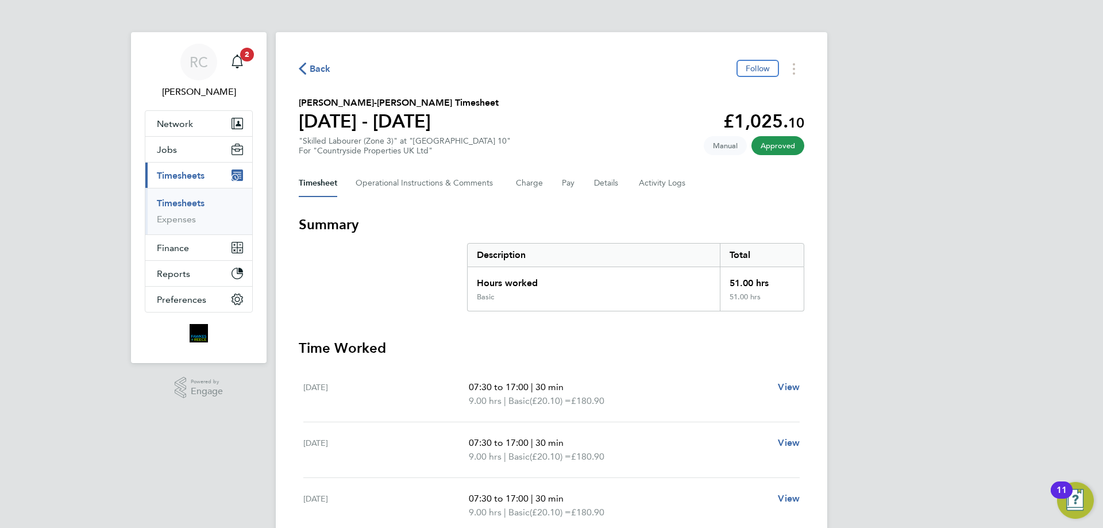
click at [180, 199] on link "Timesheets" at bounding box center [181, 203] width 48 height 11
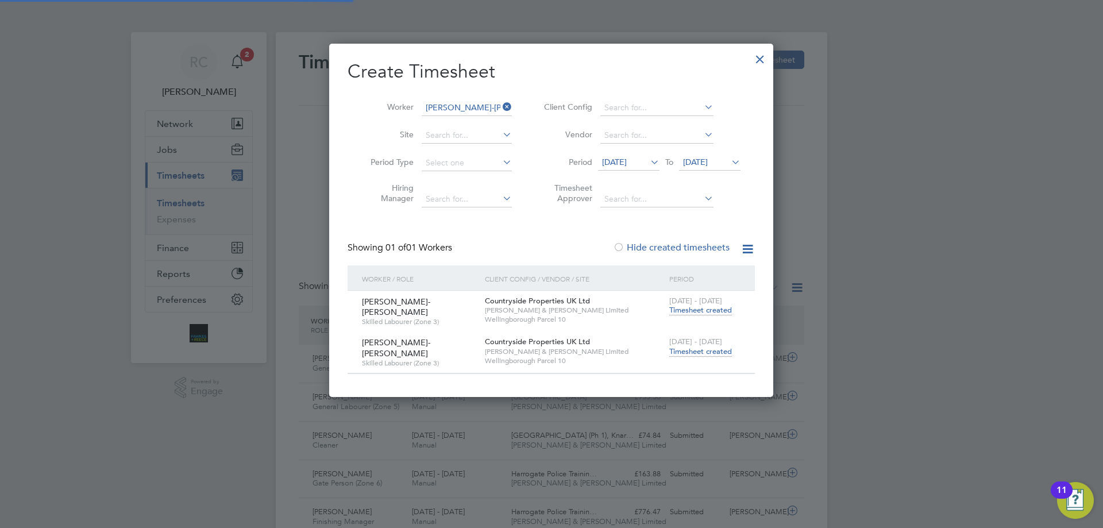
click at [464, 107] on input "[PERSON_NAME]-[PERSON_NAME]" at bounding box center [467, 108] width 90 height 16
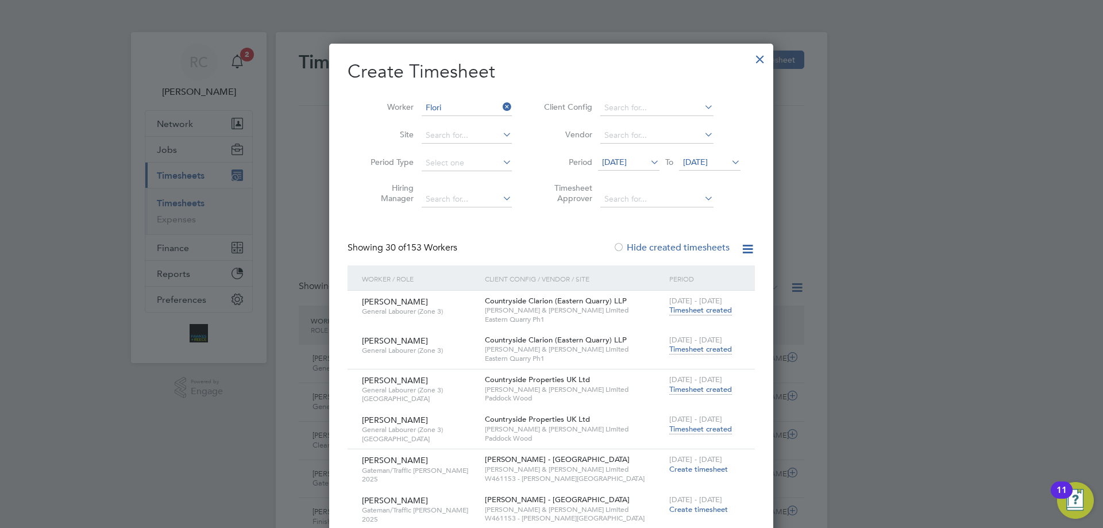
click at [457, 228] on li "Flori n Docuz" at bounding box center [505, 233] width 168 height 16
type input "Florin Docuz"
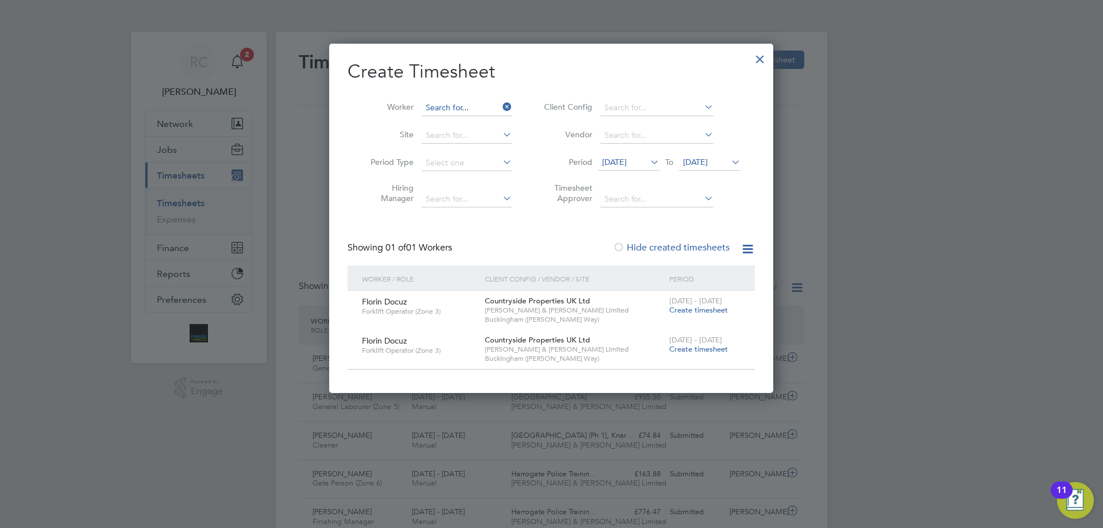
click at [462, 108] on input at bounding box center [467, 108] width 90 height 16
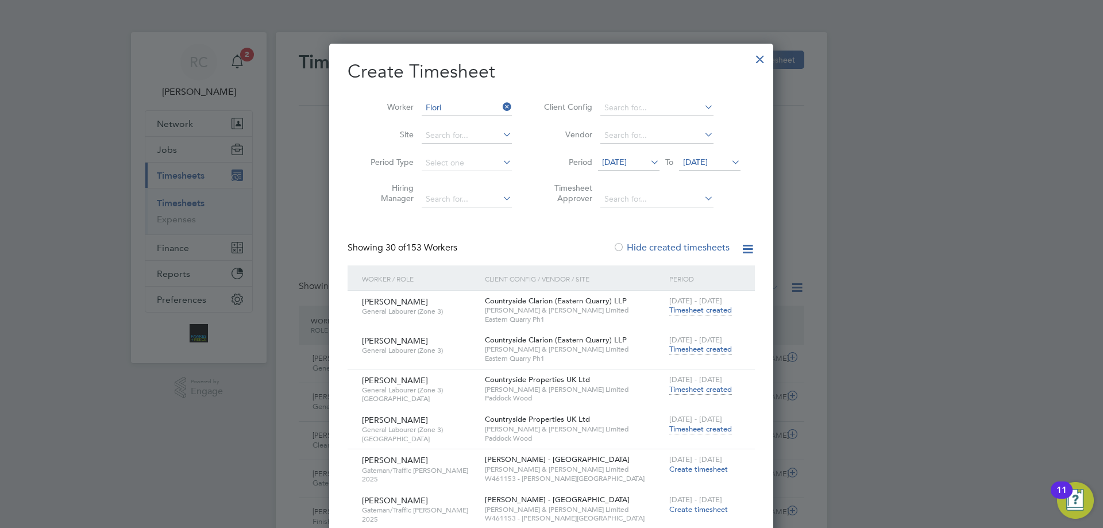
click at [486, 196] on li "[PERSON_NAME]" at bounding box center [505, 202] width 168 height 16
type input "[PERSON_NAME]"
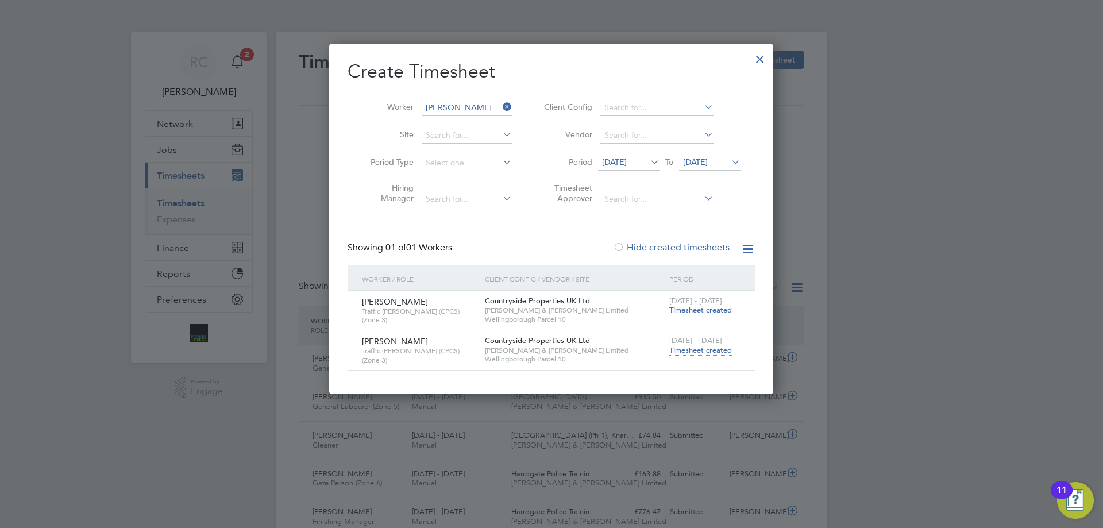
click at [710, 353] on span "Timesheet created" at bounding box center [700, 350] width 63 height 10
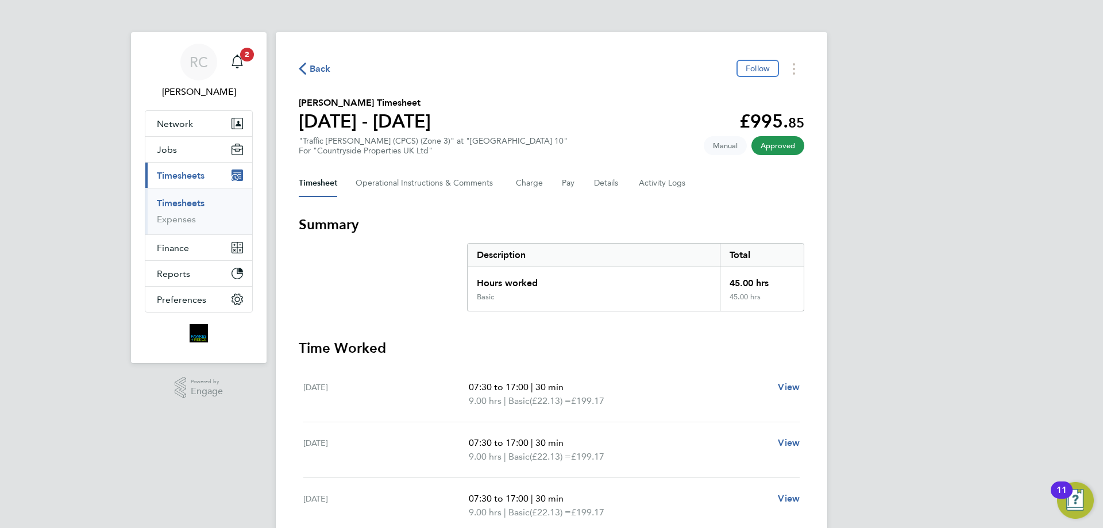
click at [190, 204] on link "Timesheets" at bounding box center [181, 203] width 48 height 11
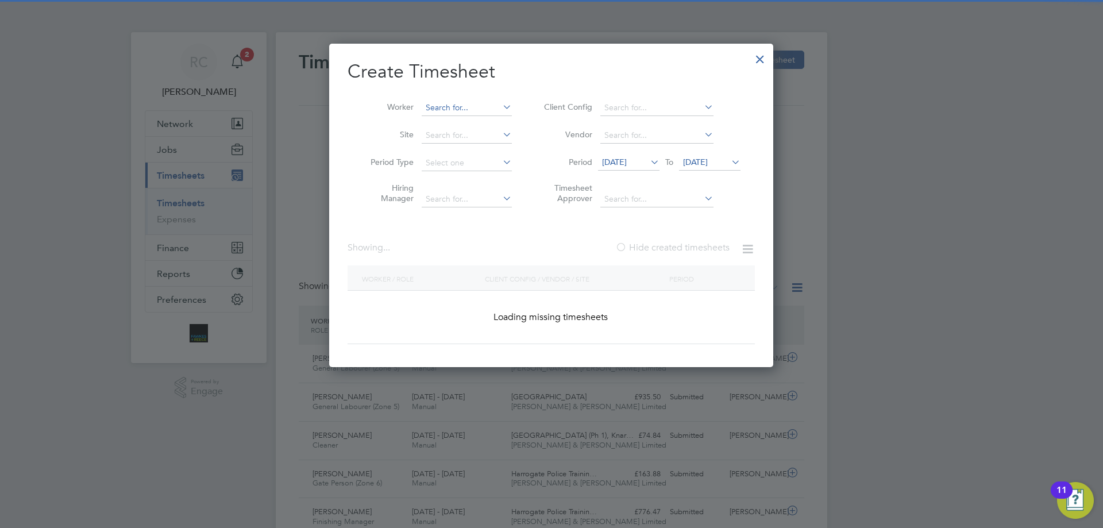
click at [454, 101] on input at bounding box center [467, 108] width 90 height 16
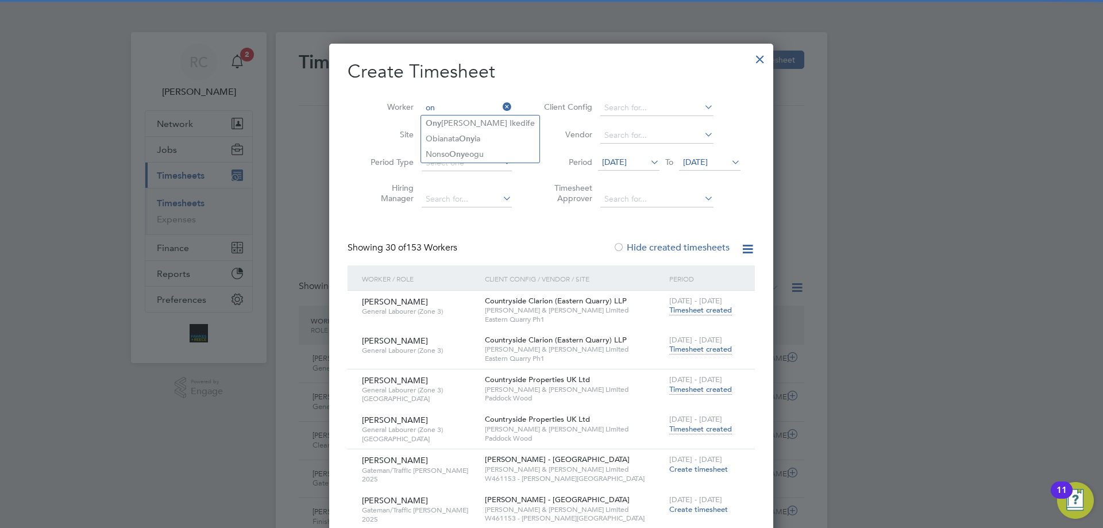
type input "o"
click at [460, 122] on li "[PERSON_NAME] En glert" at bounding box center [473, 123] width 105 height 16
type input "[PERSON_NAME]"
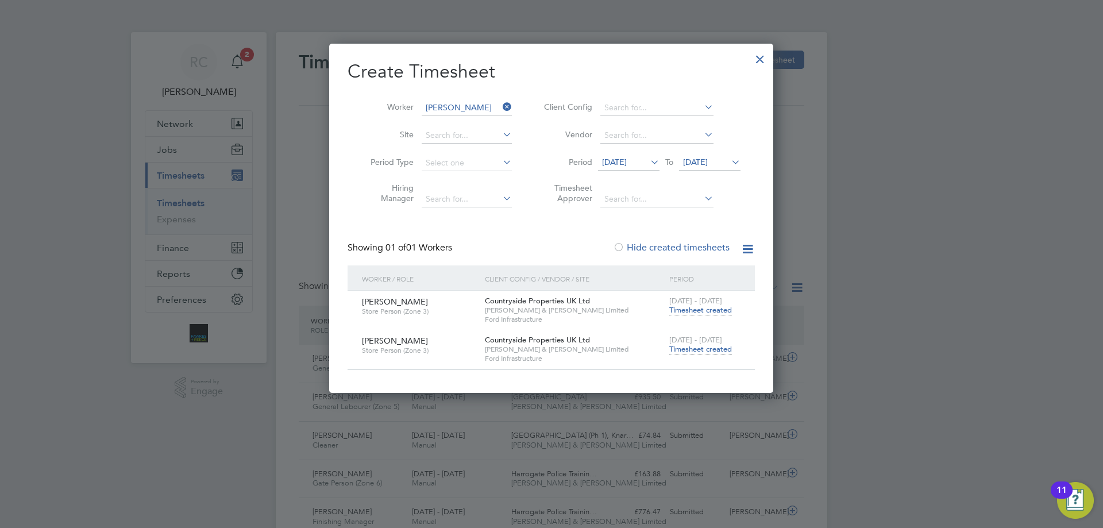
click at [712, 346] on span "Timesheet created" at bounding box center [700, 349] width 63 height 10
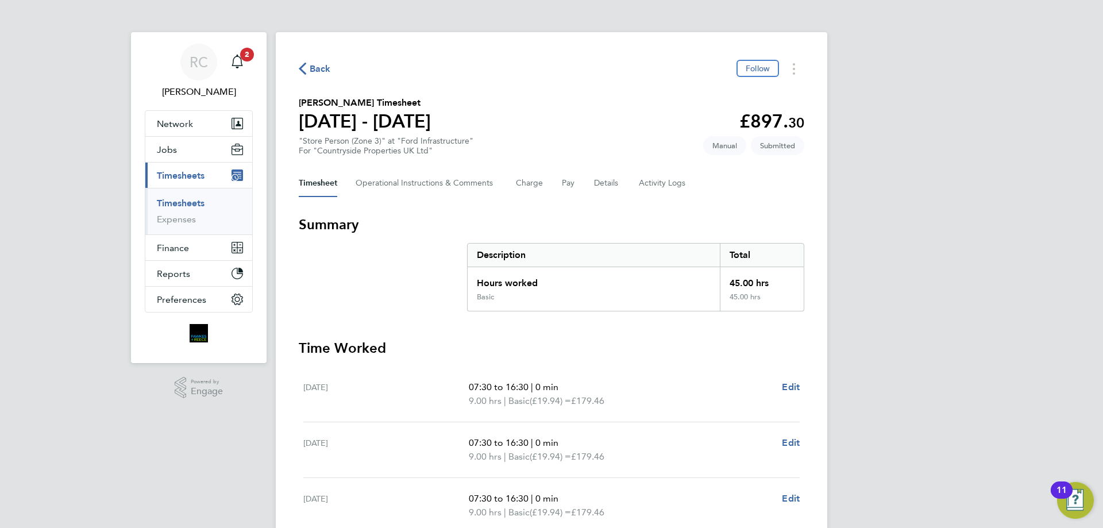
click at [175, 200] on link "Timesheets" at bounding box center [181, 203] width 48 height 11
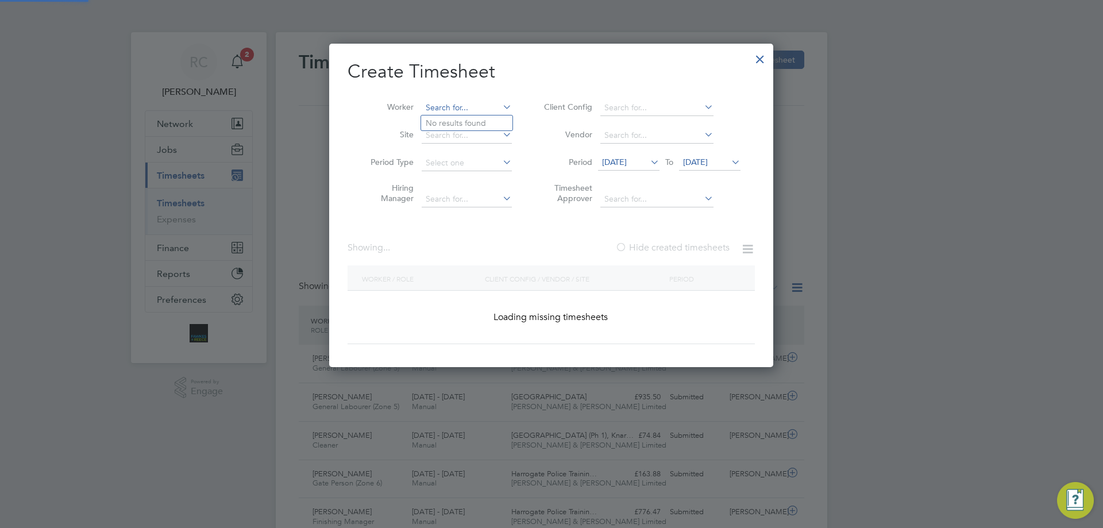
click at [469, 111] on input at bounding box center [467, 108] width 90 height 16
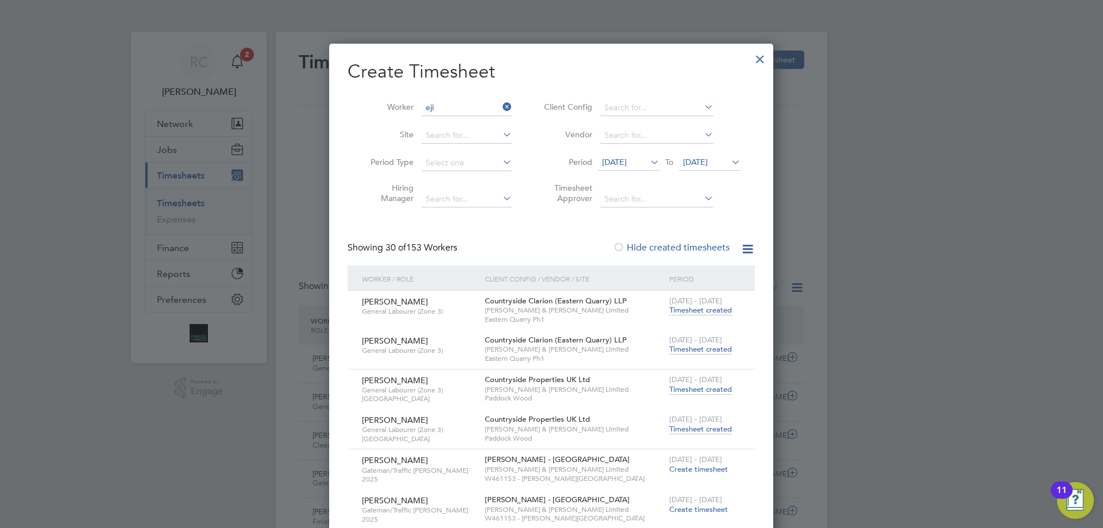
click at [468, 120] on li "[PERSON_NAME]" at bounding box center [466, 123] width 91 height 16
type input "[PERSON_NAME]"
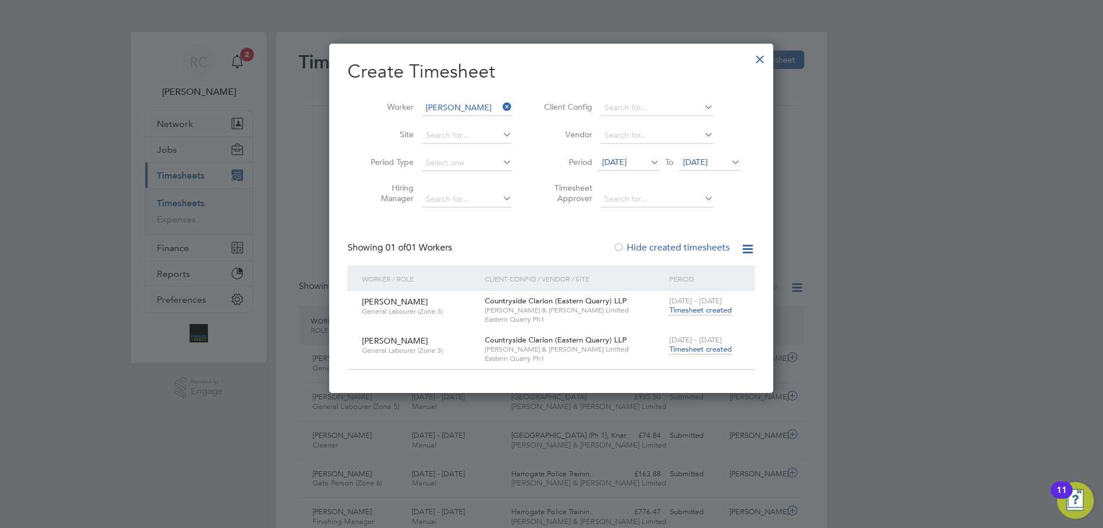
click at [699, 344] on span "Timesheet created" at bounding box center [700, 349] width 63 height 10
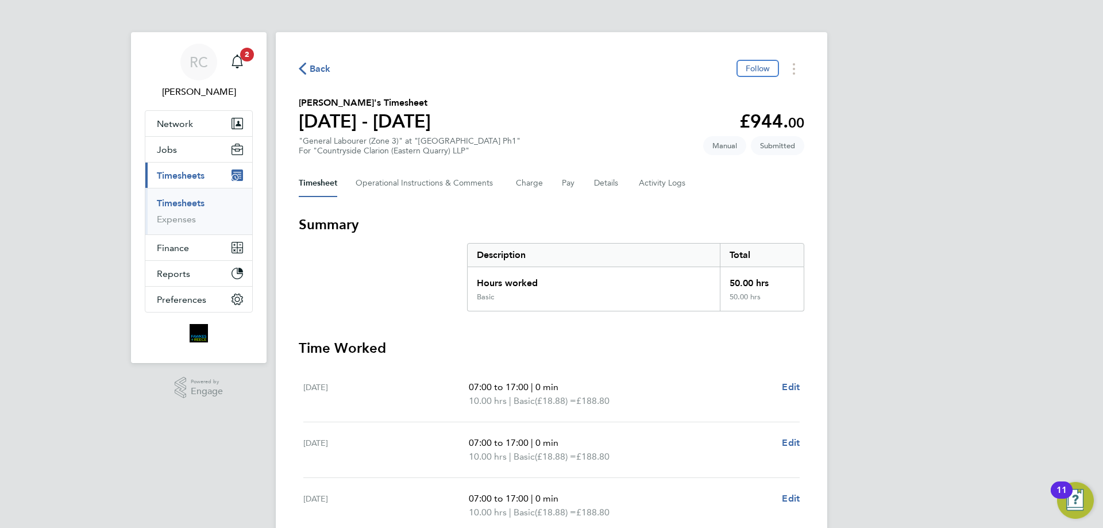
click at [170, 200] on link "Timesheets" at bounding box center [181, 203] width 48 height 11
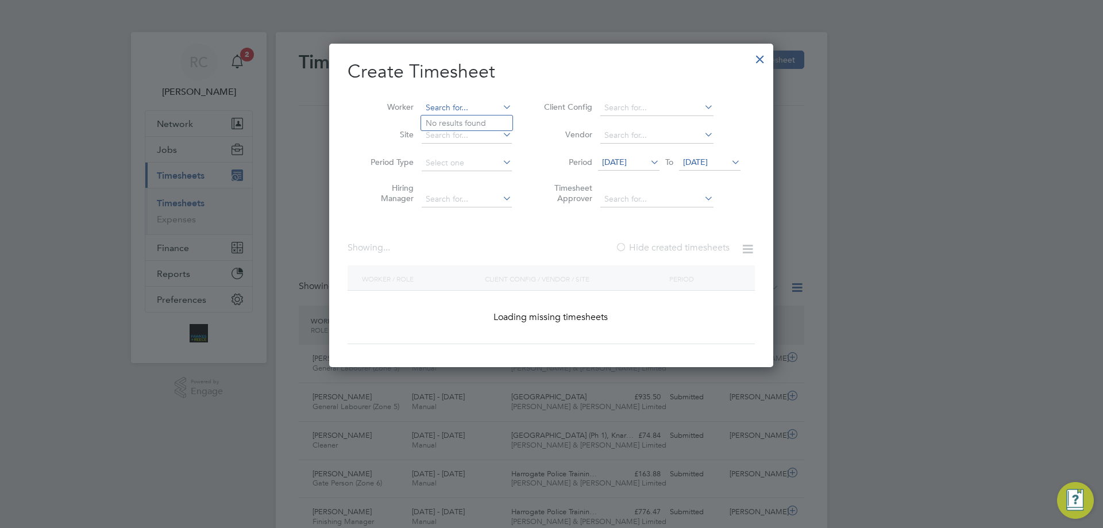
click at [465, 111] on input at bounding box center [467, 108] width 90 height 16
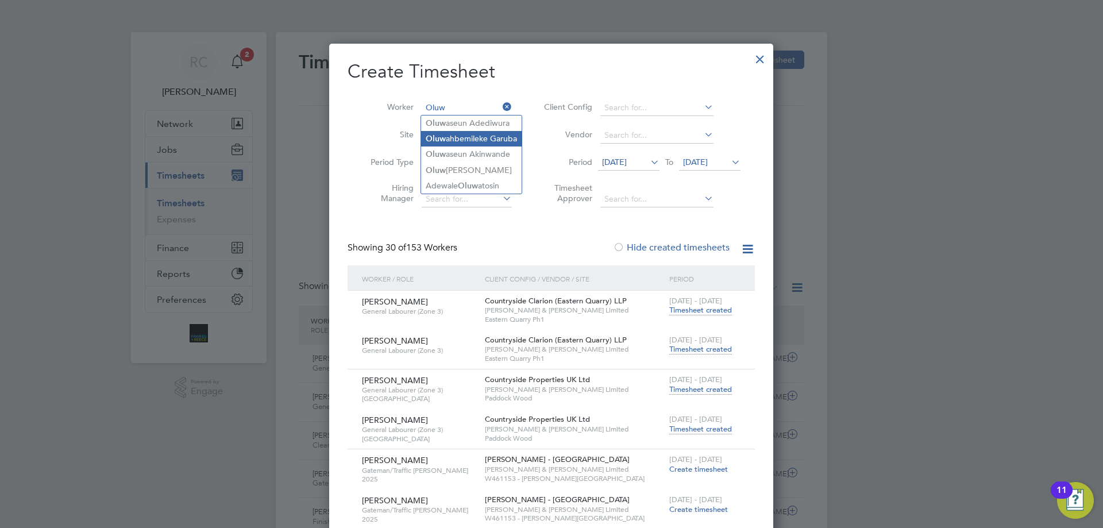
click at [476, 136] on li "Oluw ahbemileke Garuba" at bounding box center [471, 139] width 101 height 16
type input "Oluwahbemileke Garuba"
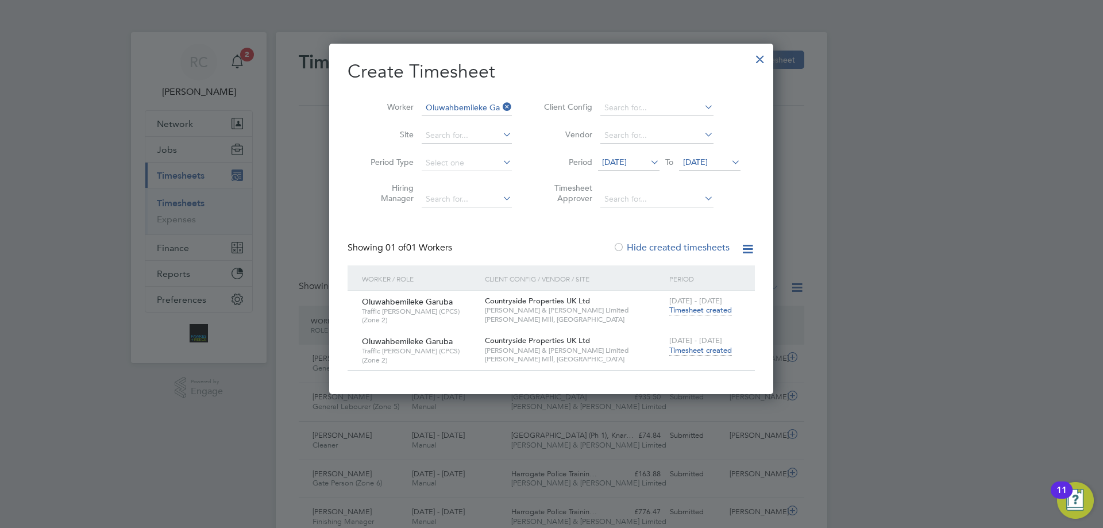
click at [707, 350] on span "Timesheet created" at bounding box center [700, 350] width 63 height 10
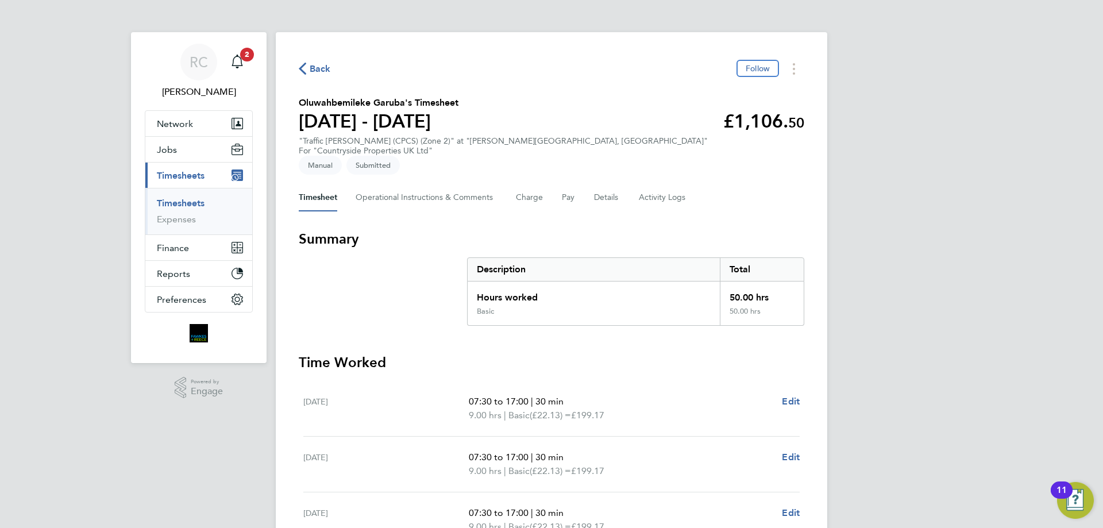
click at [182, 197] on ul "Timesheets Expenses" at bounding box center [198, 211] width 107 height 47
click at [182, 199] on link "Timesheets" at bounding box center [181, 203] width 48 height 11
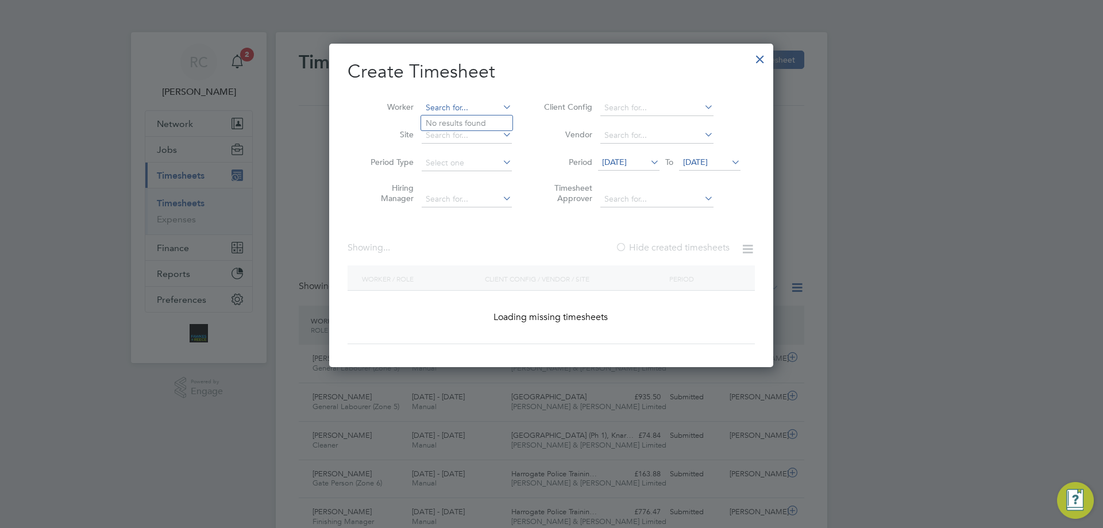
click at [473, 105] on input at bounding box center [467, 108] width 90 height 16
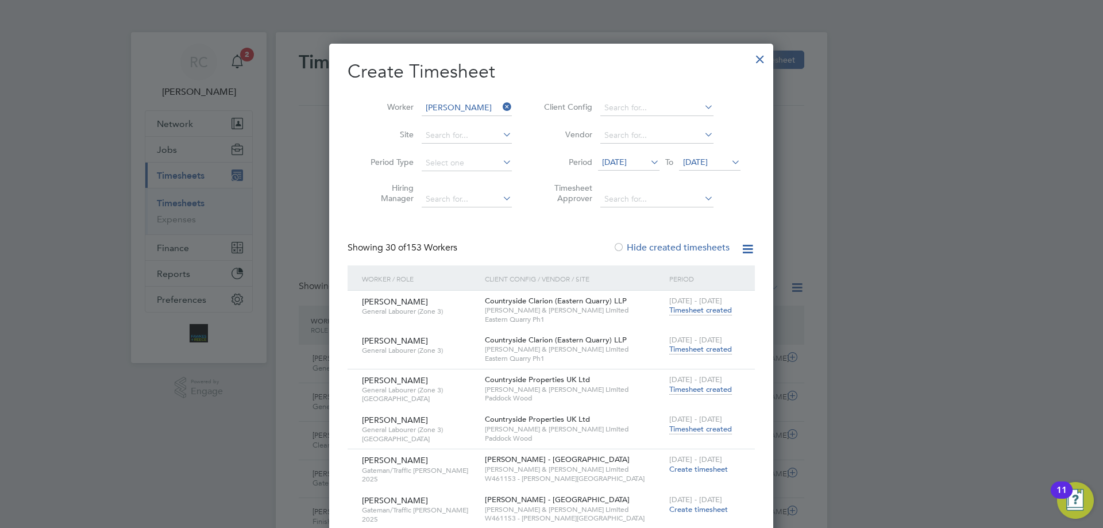
click at [469, 163] on li "[PERSON_NAME]" at bounding box center [492, 171] width 142 height 16
type input "[PERSON_NAME]"
click at [460, 104] on input at bounding box center [467, 108] width 90 height 16
click at [473, 135] on li "[PERSON_NAME]" at bounding box center [468, 139] width 94 height 16
type input "[PERSON_NAME]"
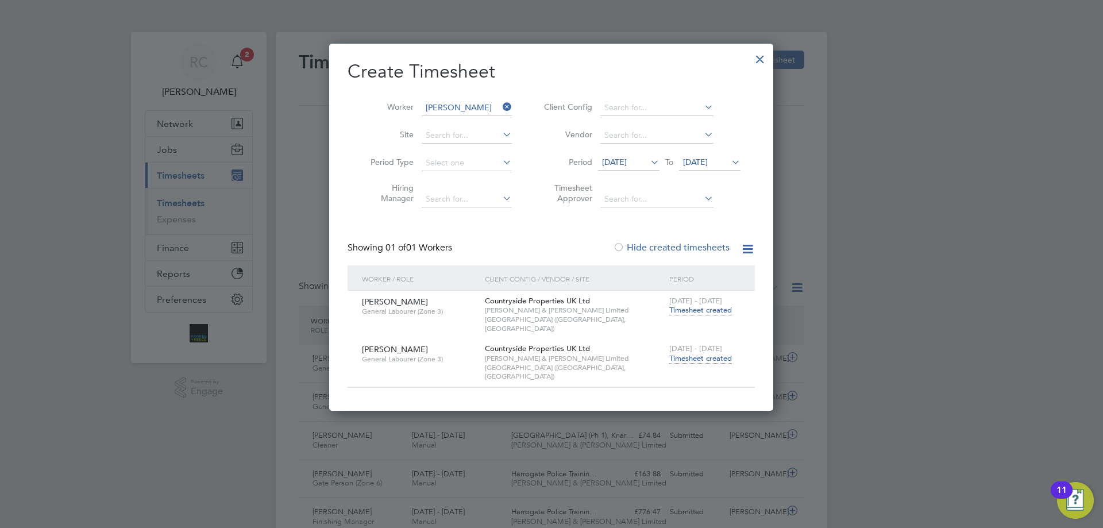
click at [694, 354] on div "[DATE] - [DATE] Timesheet created" at bounding box center [704, 353] width 77 height 31
click at [695, 353] on span "Timesheet created" at bounding box center [700, 358] width 63 height 10
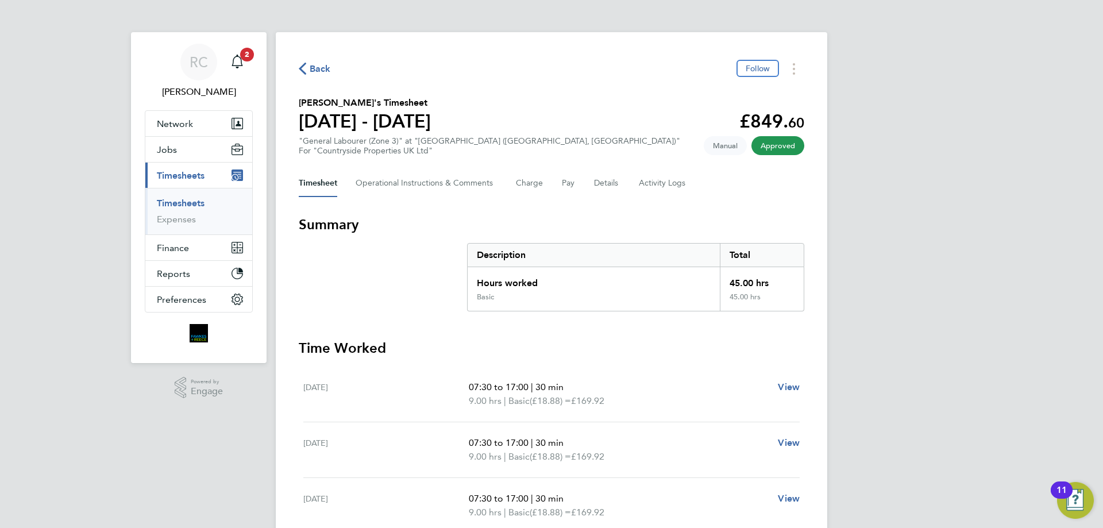
drag, startPoint x: 171, startPoint y: 203, endPoint x: 314, endPoint y: 160, distance: 150.0
click at [171, 203] on link "Timesheets" at bounding box center [181, 203] width 48 height 11
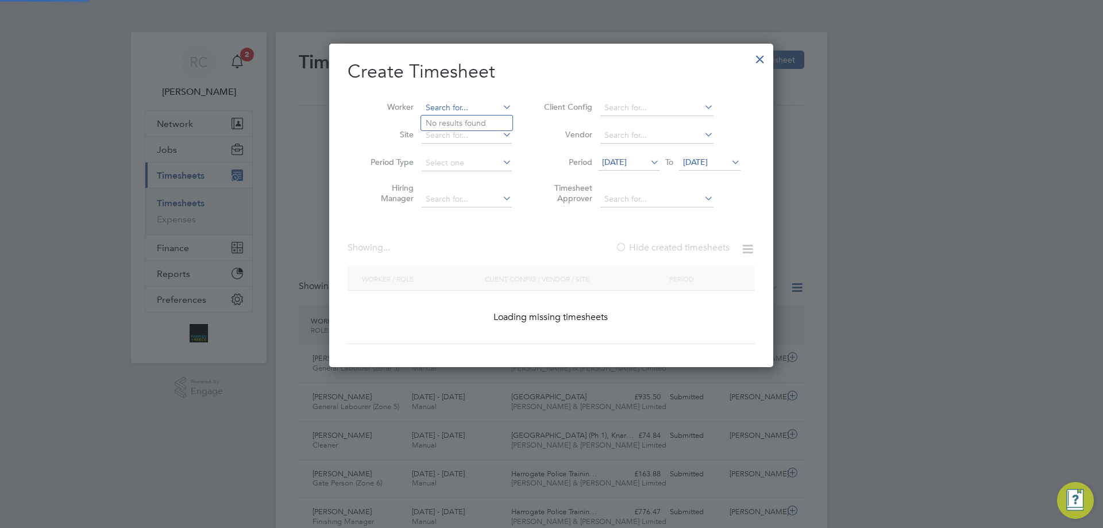
click at [433, 109] on input at bounding box center [467, 108] width 90 height 16
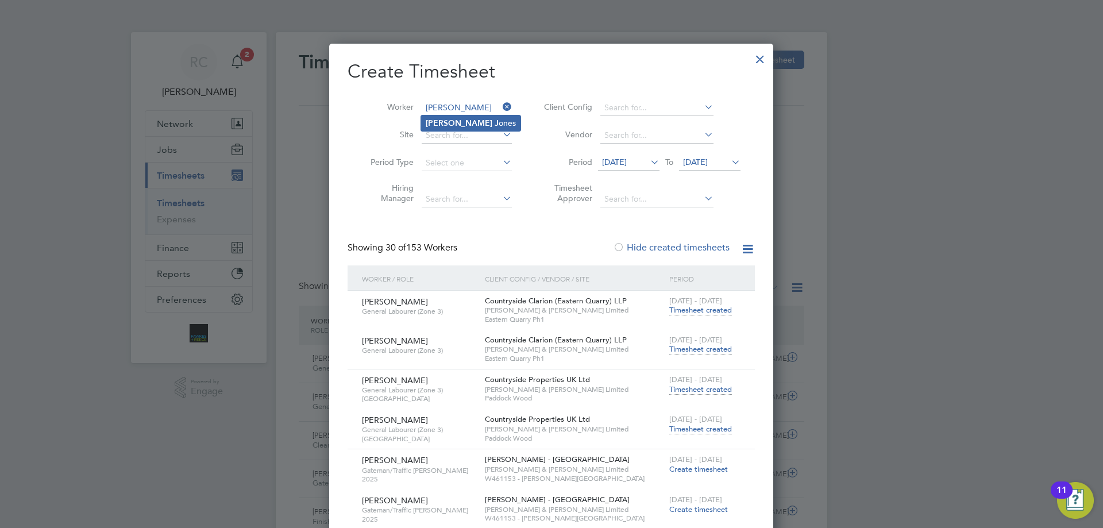
click at [434, 123] on b "[PERSON_NAME]" at bounding box center [459, 123] width 67 height 10
type input "[PERSON_NAME]"
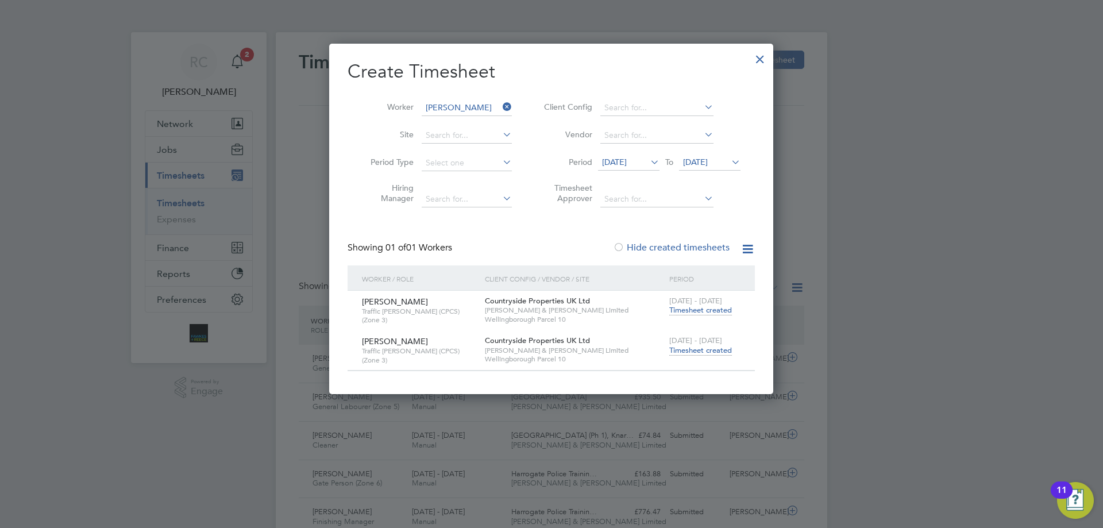
click at [708, 346] on span "Timesheet created" at bounding box center [700, 350] width 63 height 10
